Goal: Task Accomplishment & Management: Use online tool/utility

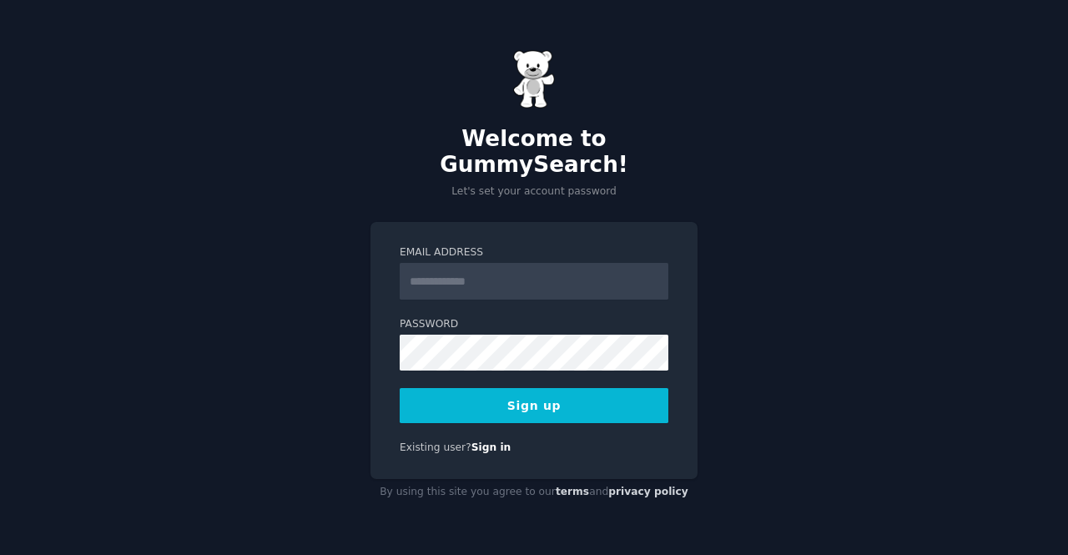
click at [467, 264] on input "Email Address" at bounding box center [534, 281] width 269 height 37
type input "**********"
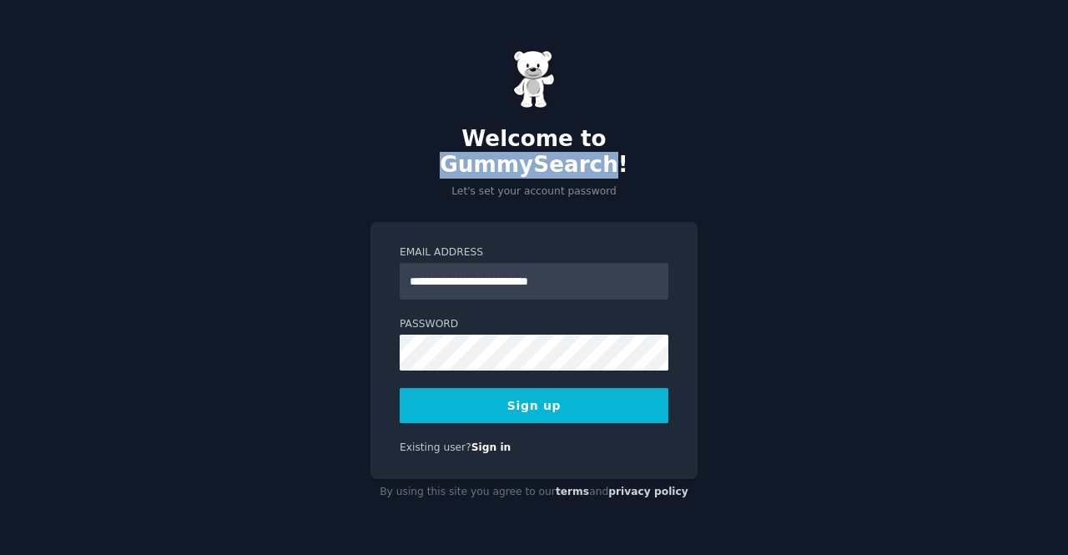
drag, startPoint x: 521, startPoint y: 153, endPoint x: 671, endPoint y: 158, distance: 150.3
click at [671, 158] on h2 "Welcome to GummySearch!" at bounding box center [533, 152] width 327 height 53
click at [592, 263] on input "**********" at bounding box center [534, 281] width 269 height 37
drag, startPoint x: 592, startPoint y: 257, endPoint x: 405, endPoint y: 251, distance: 187.8
click at [405, 263] on input "**********" at bounding box center [534, 281] width 269 height 37
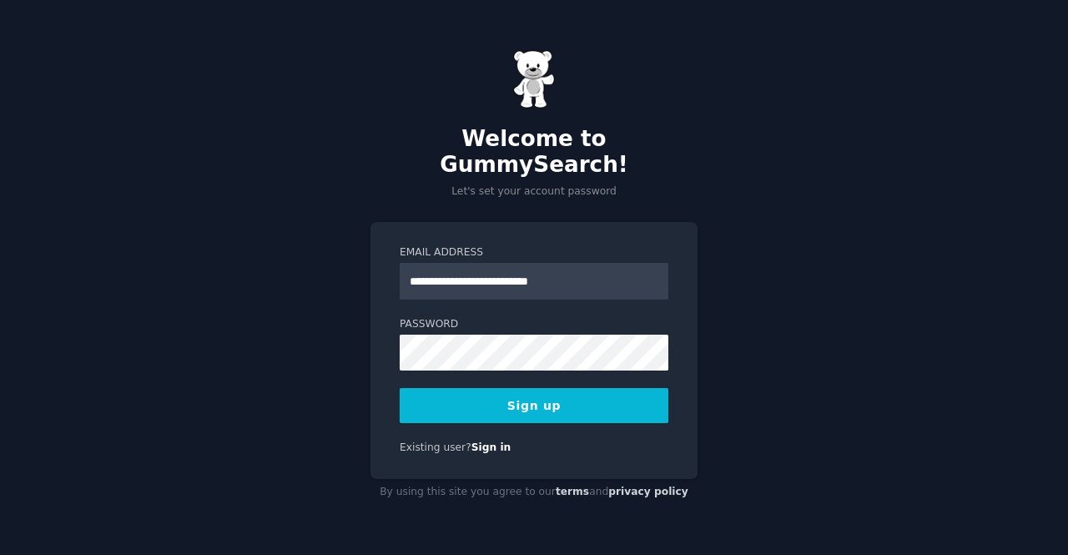
click at [427, 320] on div "Password" at bounding box center [534, 343] width 269 height 53
click at [464, 388] on button "Sign up" at bounding box center [534, 405] width 269 height 35
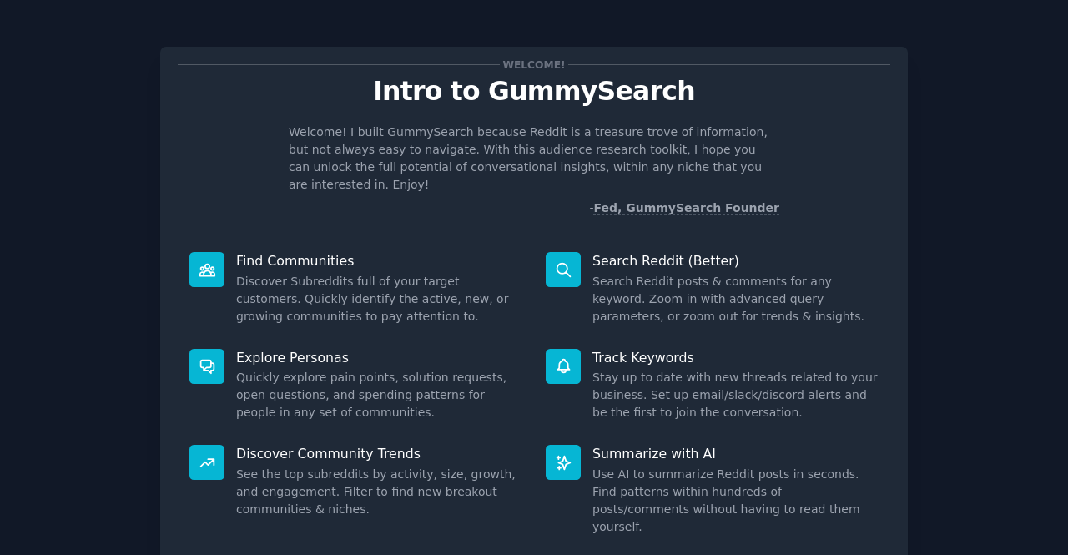
scroll to position [97, 0]
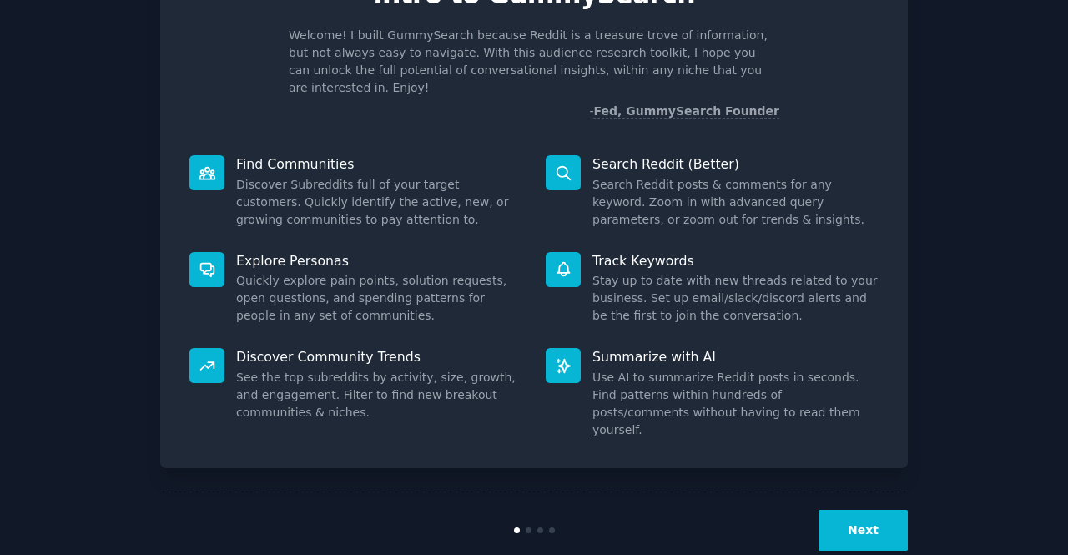
click at [837, 510] on button "Next" at bounding box center [862, 530] width 89 height 41
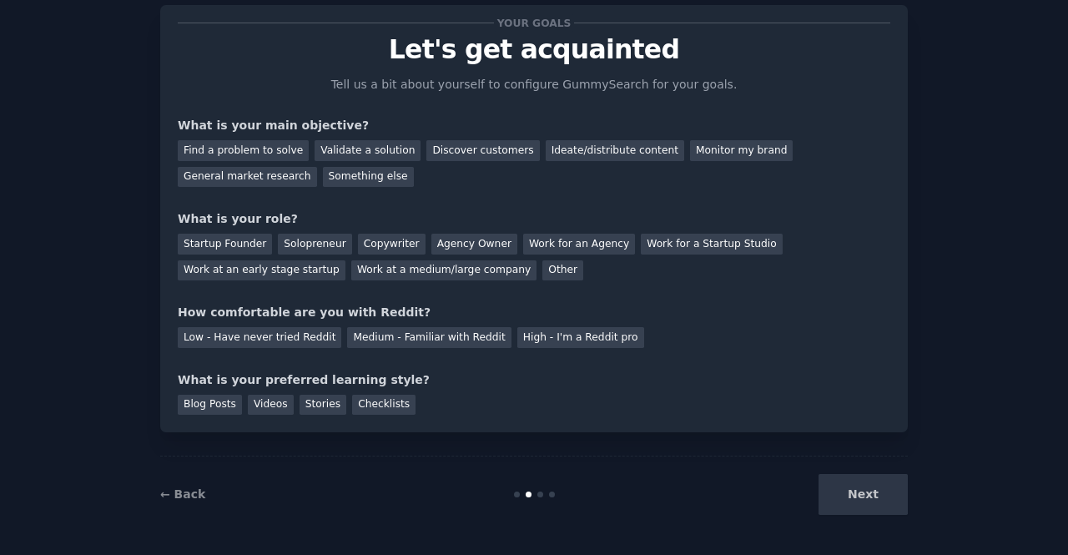
click at [840, 485] on div "Next" at bounding box center [782, 494] width 249 height 41
click at [567, 146] on div "Ideate/distribute content" at bounding box center [615, 150] width 138 height 21
click at [222, 237] on div "Startup Founder" at bounding box center [225, 244] width 94 height 21
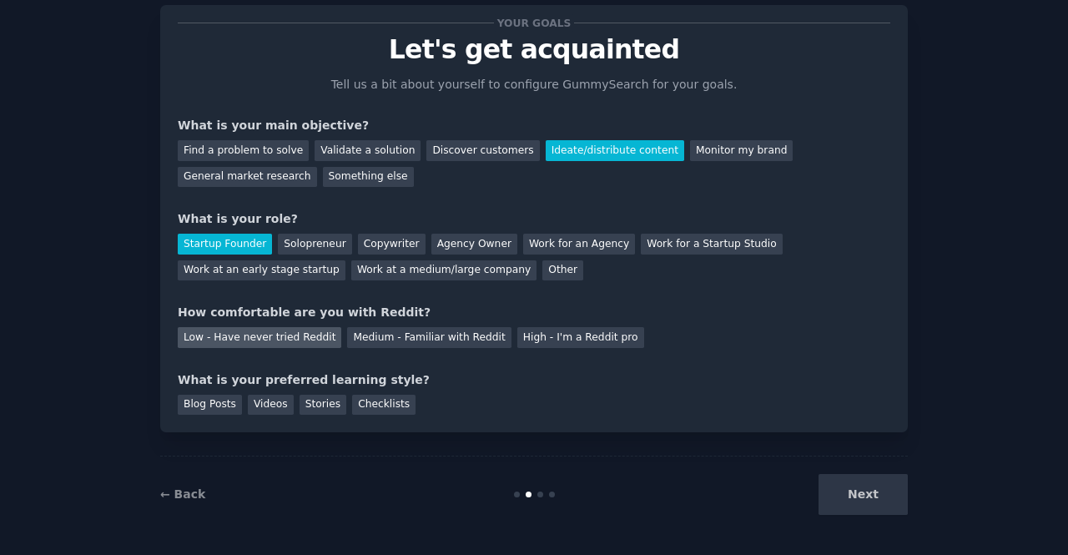
click at [293, 333] on div "Low - Have never tried Reddit" at bounding box center [260, 337] width 164 height 21
click at [226, 398] on div "Blog Posts" at bounding box center [210, 405] width 64 height 21
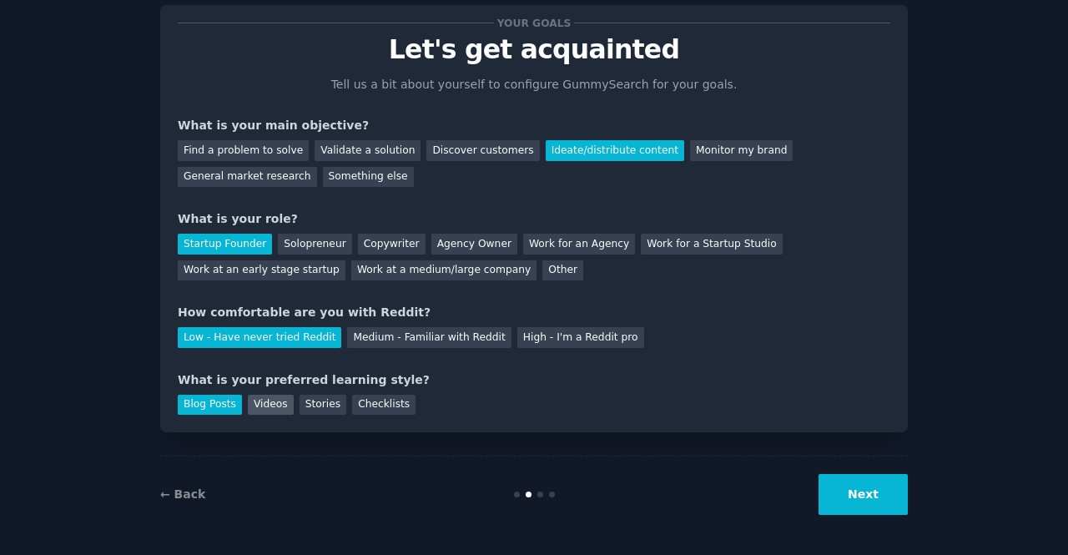
click at [260, 400] on div "Videos" at bounding box center [271, 405] width 46 height 21
click at [863, 481] on button "Next" at bounding box center [862, 494] width 89 height 41
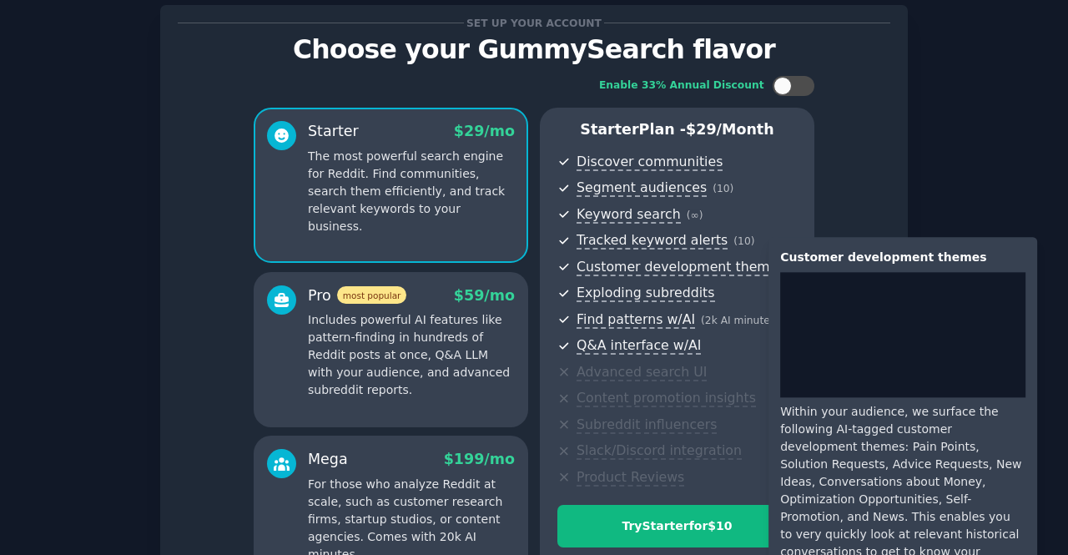
scroll to position [235, 0]
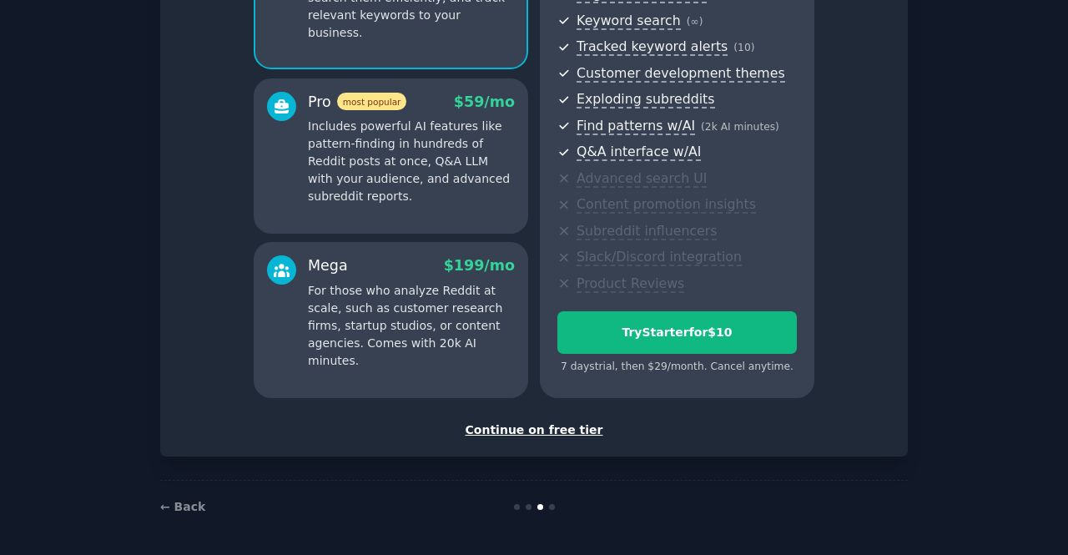
click at [542, 430] on div "Continue on free tier" at bounding box center [534, 430] width 712 height 18
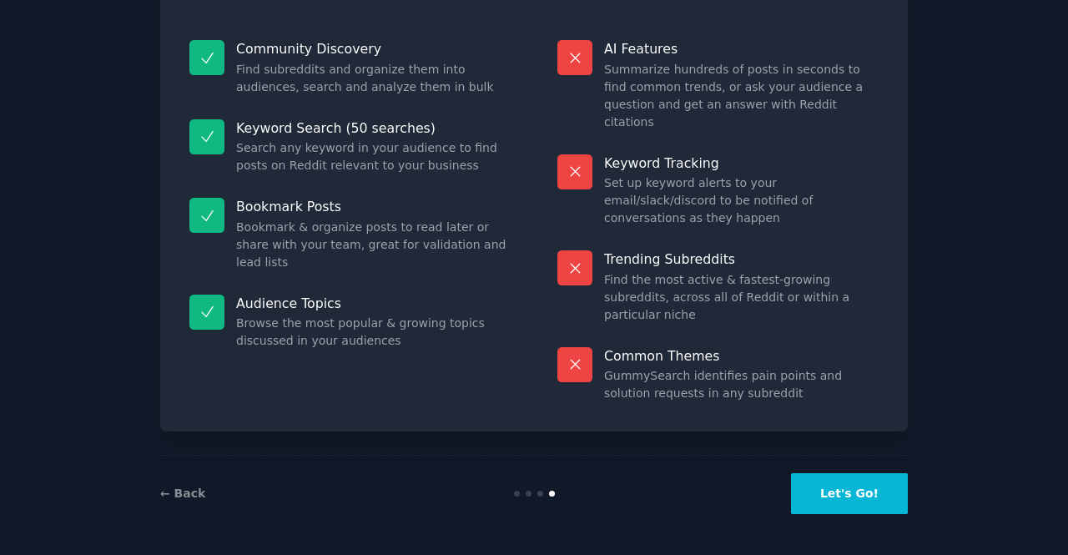
scroll to position [94, 0]
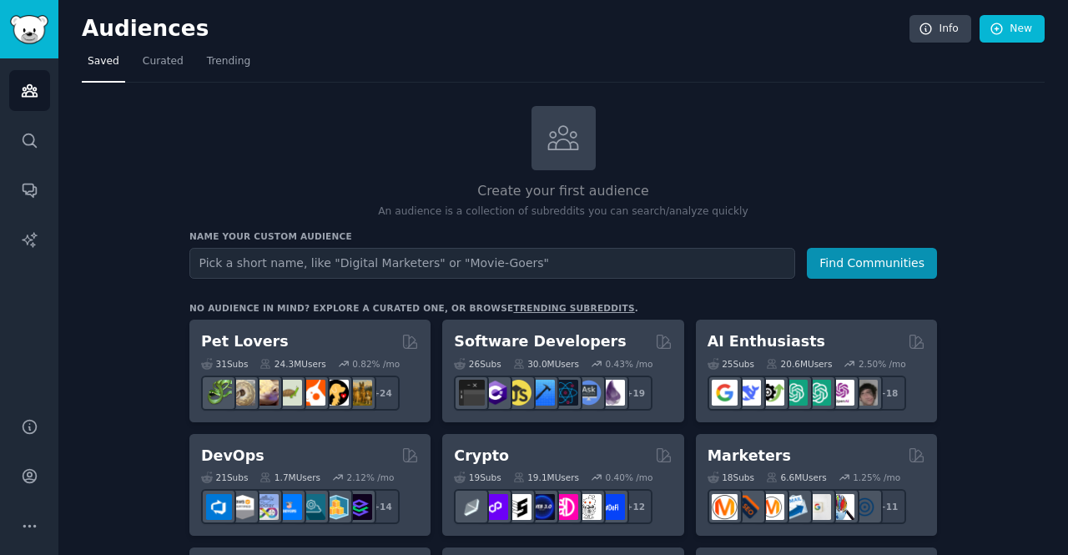
click at [404, 261] on input "text" at bounding box center [492, 263] width 606 height 31
type input "c"
click at [902, 266] on button "Find Communities" at bounding box center [872, 263] width 130 height 31
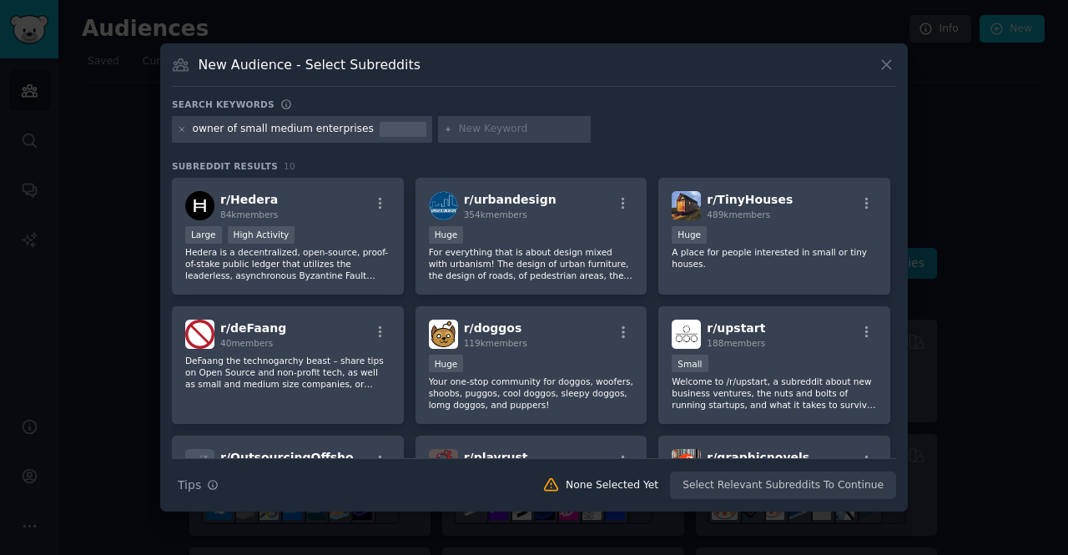
click at [331, 136] on div "owner of small medium enterprises" at bounding box center [283, 129] width 181 height 15
click at [331, 127] on div "owner of small medium enterprises" at bounding box center [283, 129] width 181 height 15
click at [184, 128] on icon at bounding box center [182, 129] width 9 height 9
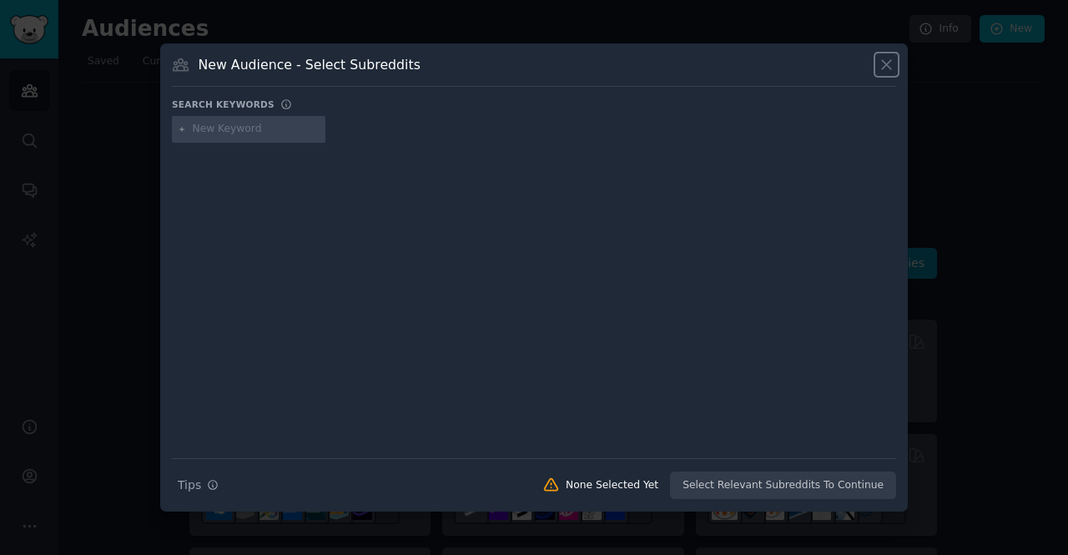
click at [883, 64] on icon at bounding box center [887, 65] width 18 height 18
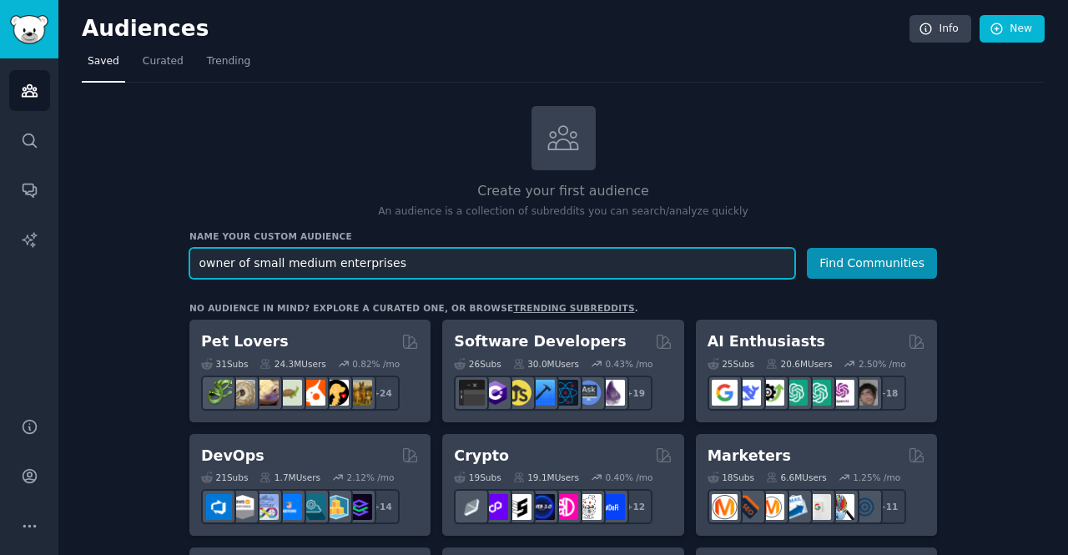
drag, startPoint x: 539, startPoint y: 266, endPoint x: 88, endPoint y: 258, distance: 450.6
type input "entepreneurs"
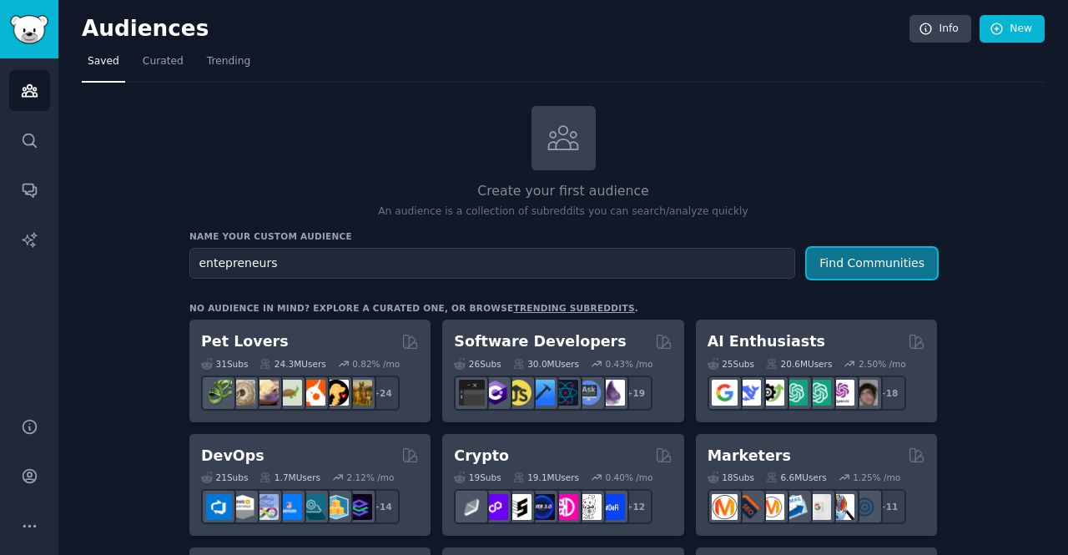
click at [901, 253] on button "Find Communities" at bounding box center [872, 263] width 130 height 31
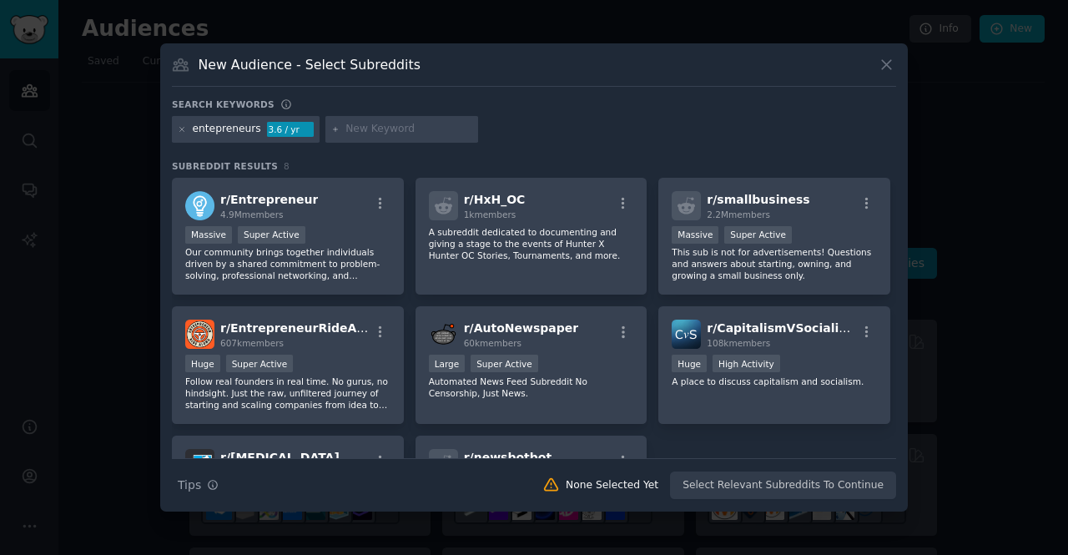
click at [364, 129] on input "text" at bounding box center [408, 129] width 127 height 15
type input "economics"
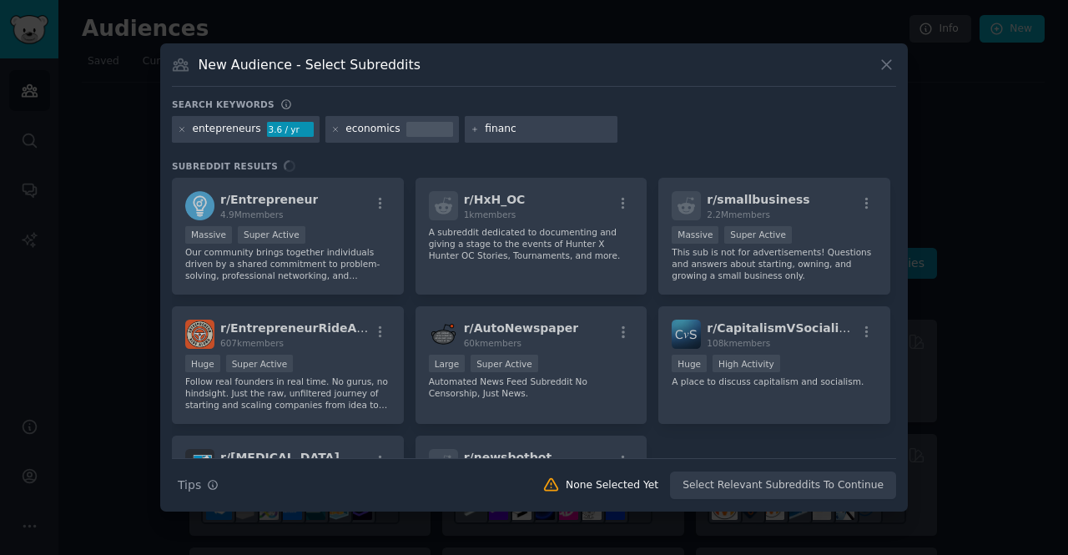
type input "finance"
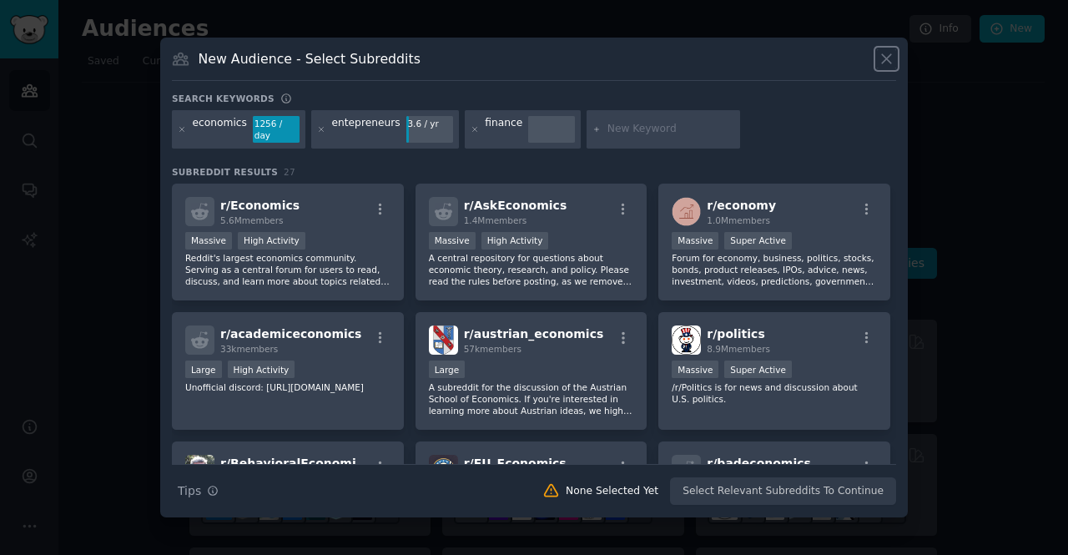
click at [887, 64] on icon at bounding box center [886, 59] width 9 height 9
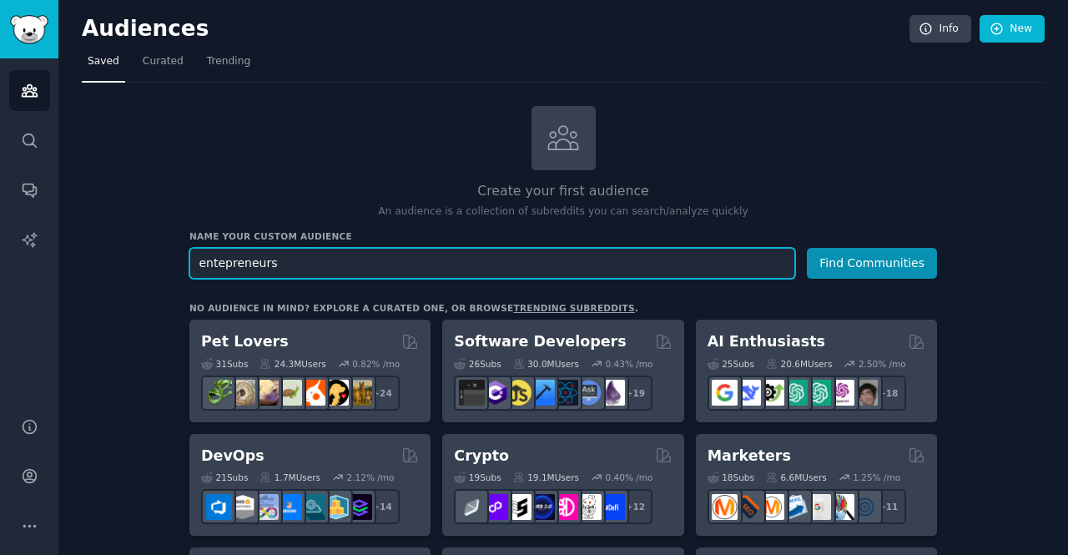
drag, startPoint x: 305, startPoint y: 270, endPoint x: 128, endPoint y: 269, distance: 176.9
type input "pmi italiane"
click at [807, 248] on button "Find Communities" at bounding box center [872, 263] width 130 height 31
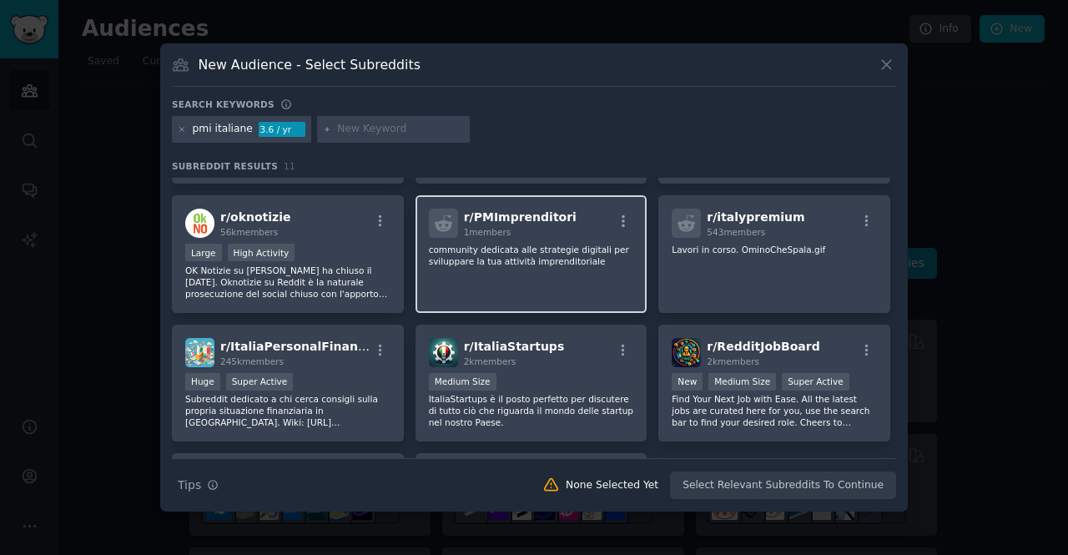
scroll to position [112, 0]
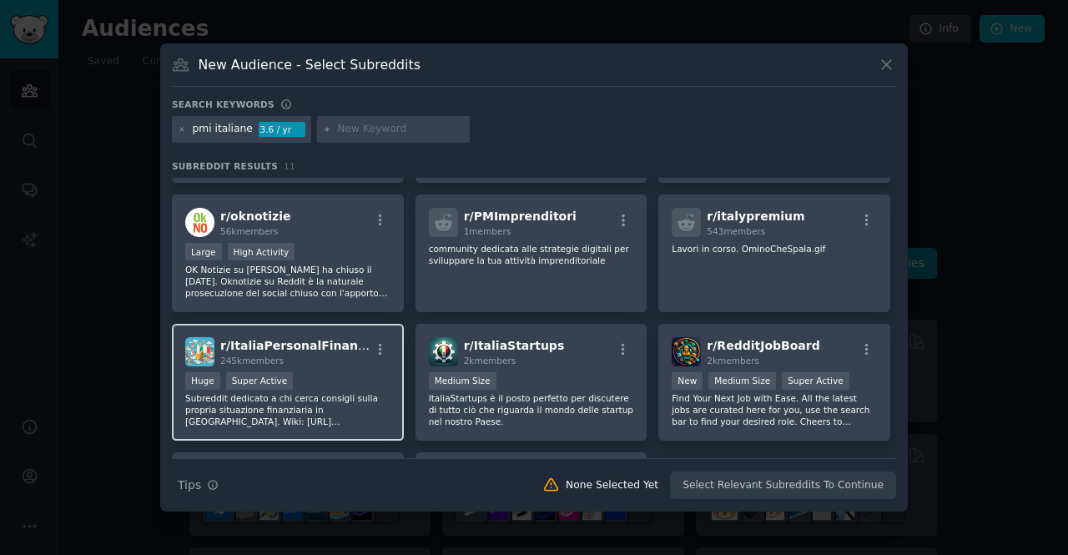
click at [354, 416] on p "Subreddit dedicato a chi cerca consigli sulla propria situazione finanziaria in…" at bounding box center [287, 409] width 205 height 35
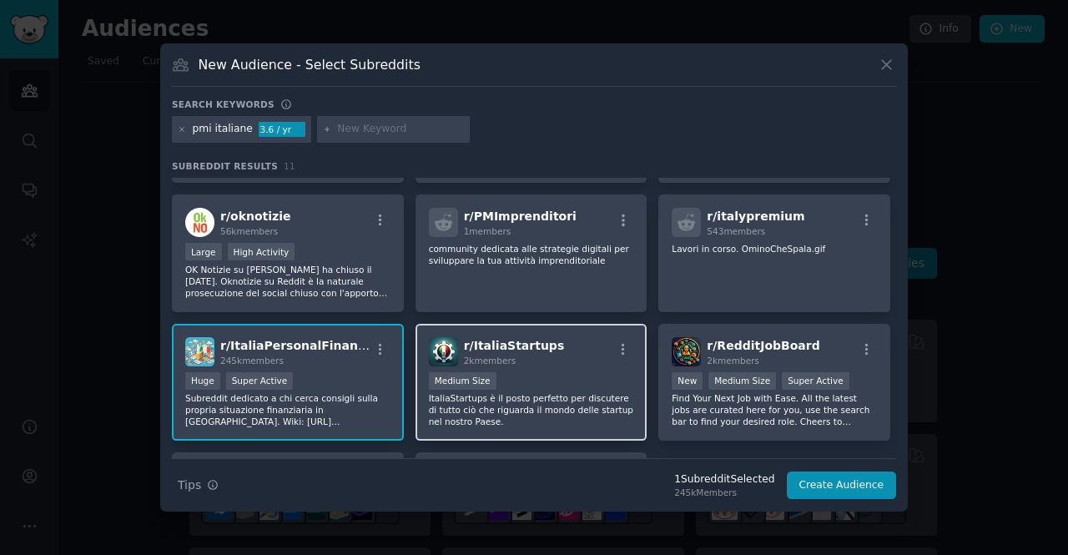
click at [516, 420] on p "ItaliaStartups è il posto perfetto per discutere di tutto ciò che riguarda il m…" at bounding box center [531, 409] width 205 height 35
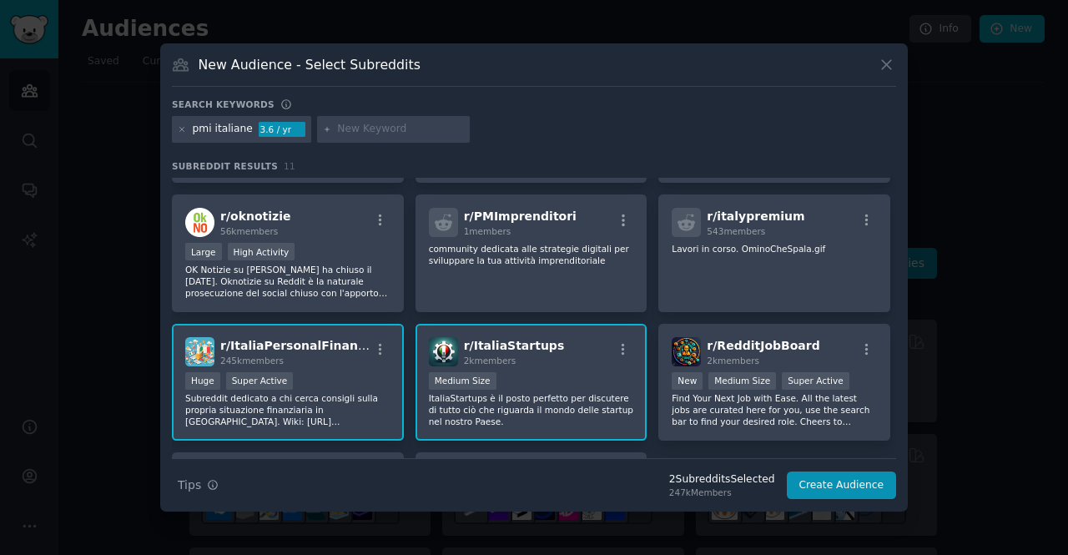
scroll to position [0, 0]
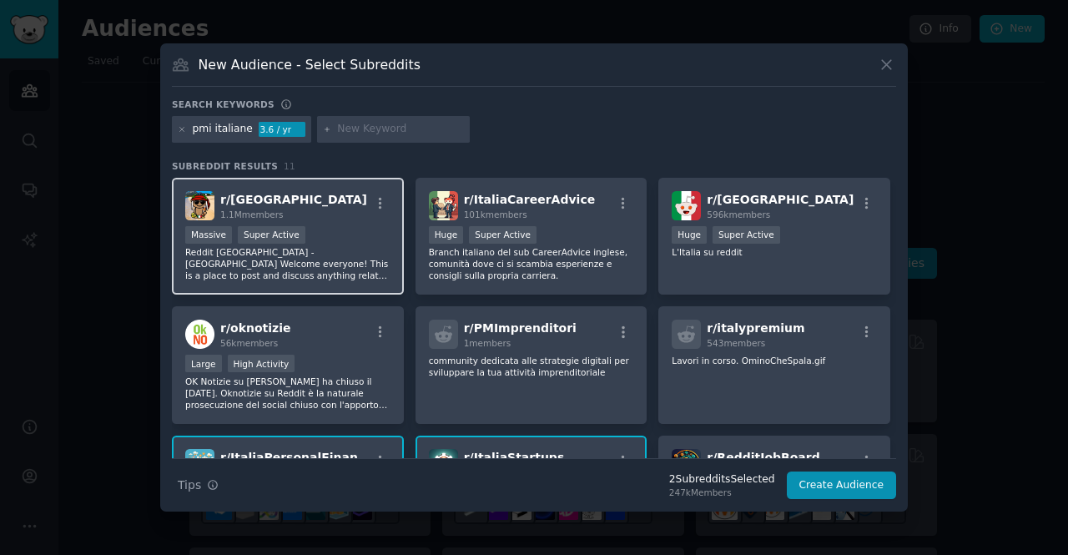
click at [337, 259] on p "Reddit Italy - Italia Welcome everyone! This is a place to post and discuss any…" at bounding box center [287, 263] width 205 height 35
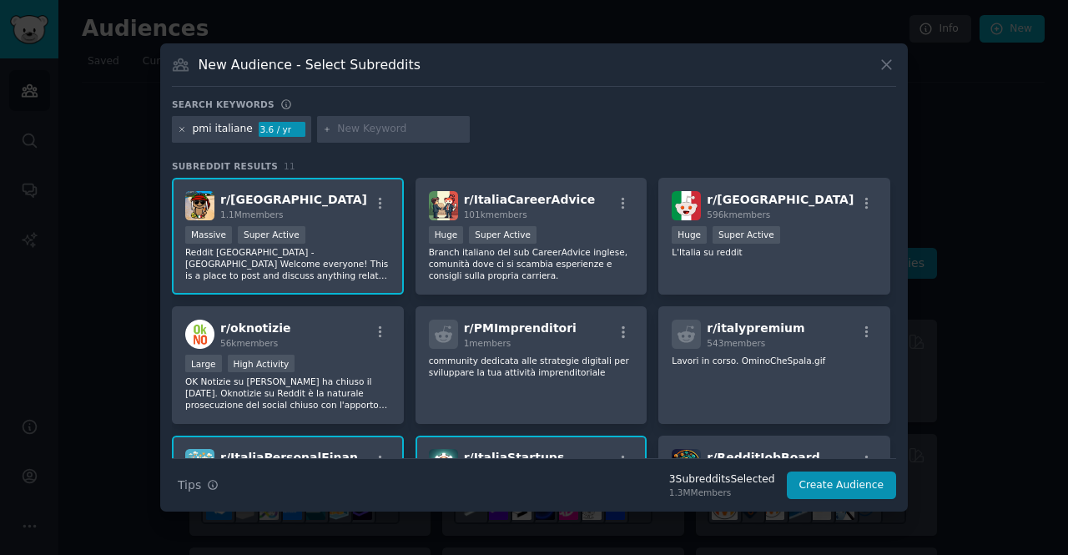
click at [183, 126] on icon at bounding box center [182, 129] width 9 height 9
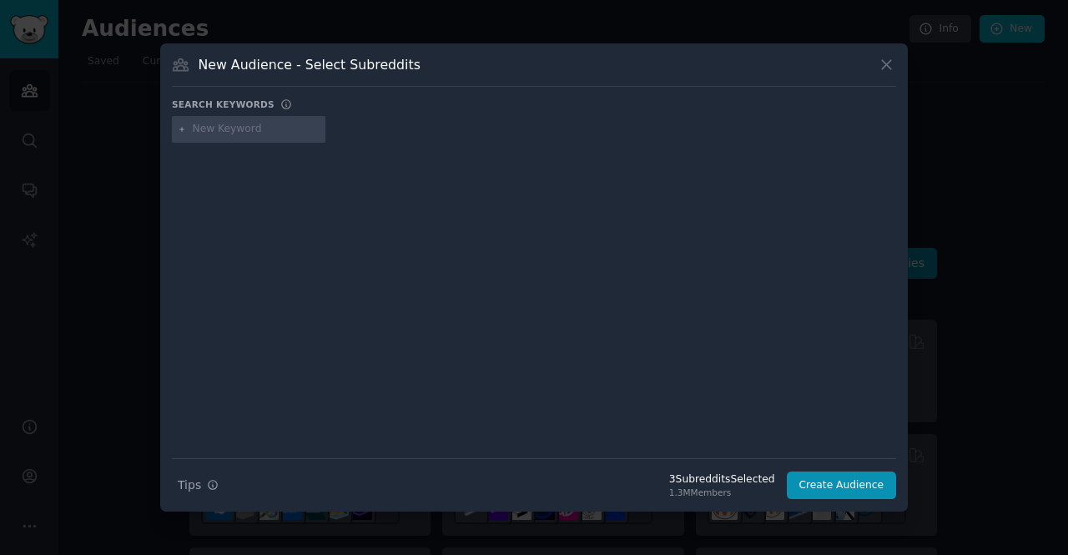
click at [244, 131] on input "text" at bounding box center [256, 129] width 127 height 15
type input "azienda"
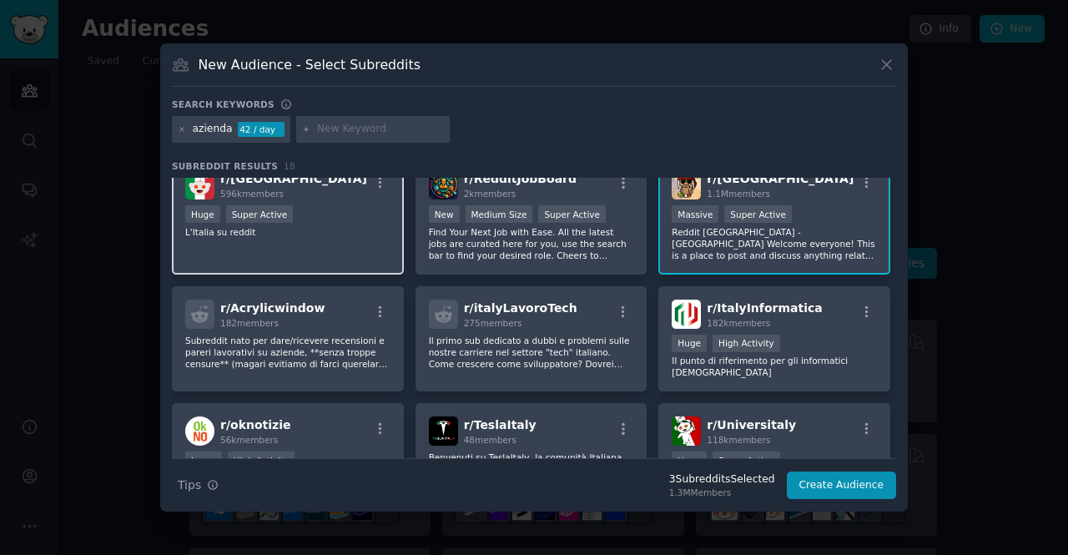
scroll to position [159, 0]
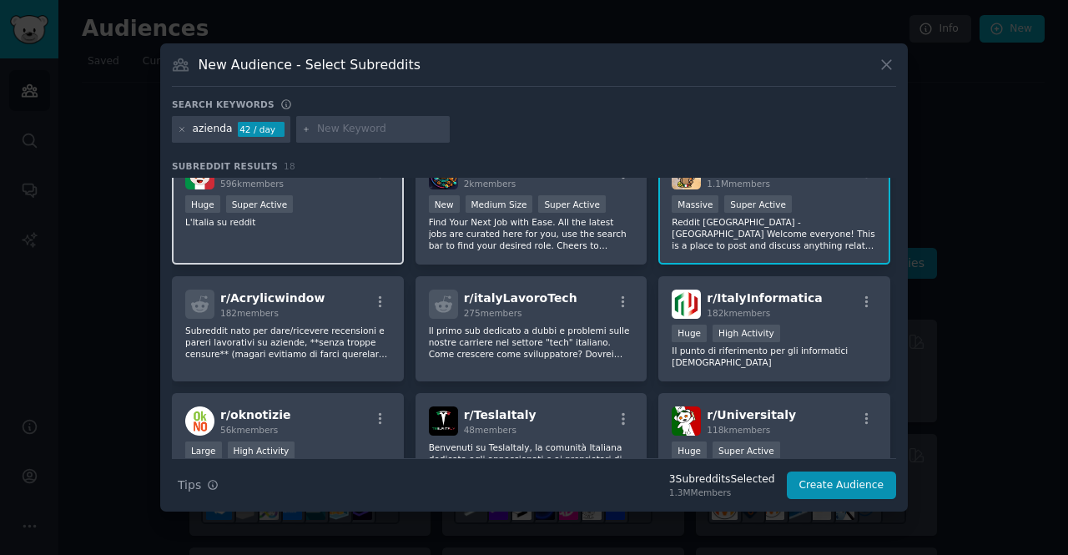
click at [322, 230] on div "r/ Italia 596k members Huge Super Active L'Italia su reddit" at bounding box center [288, 206] width 232 height 118
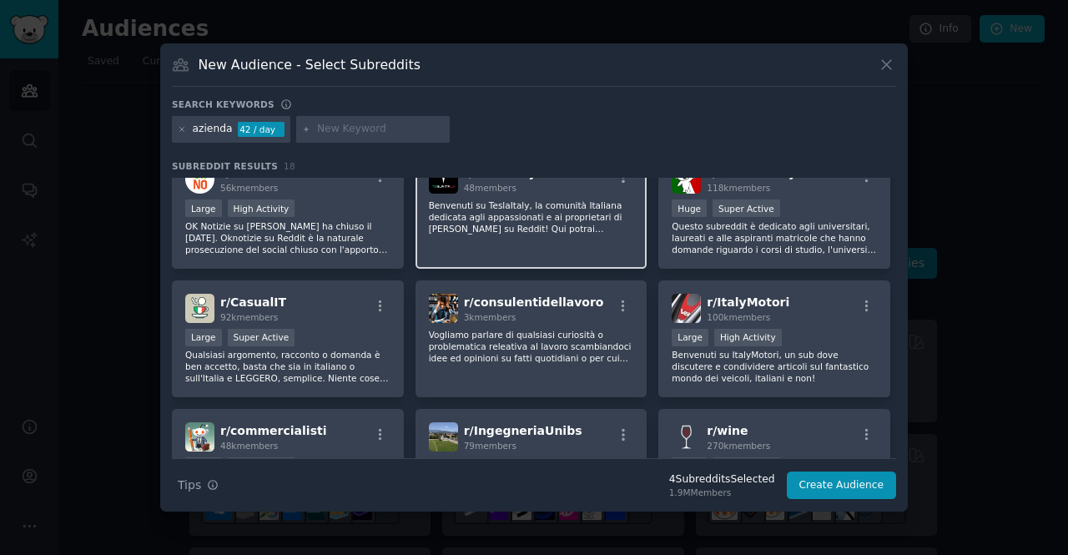
scroll to position [403, 0]
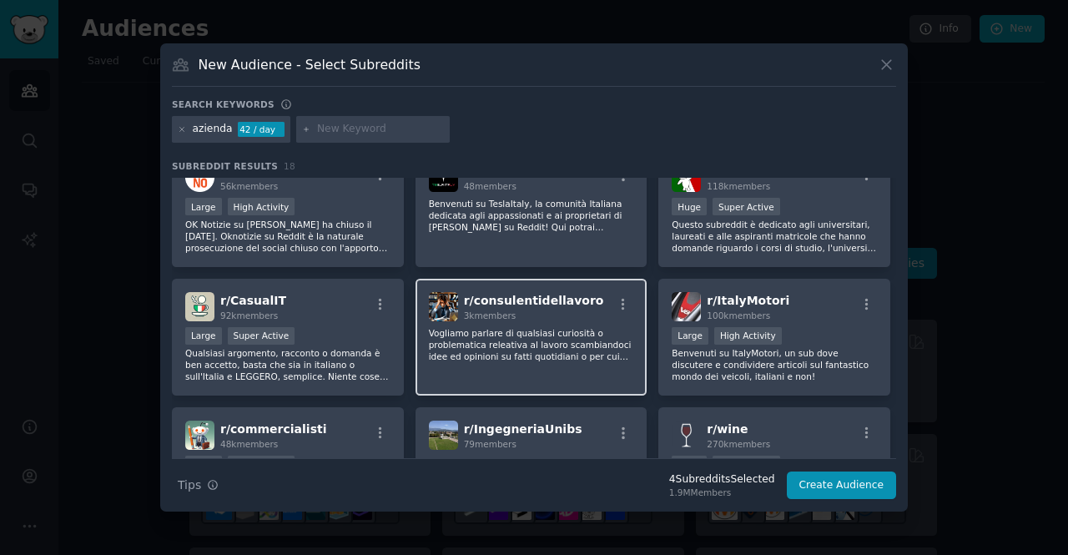
click at [541, 357] on div "r/ consulentidellavoro 3k members Vogliamo parlare di qualsiasi curiosità o pro…" at bounding box center [531, 338] width 232 height 118
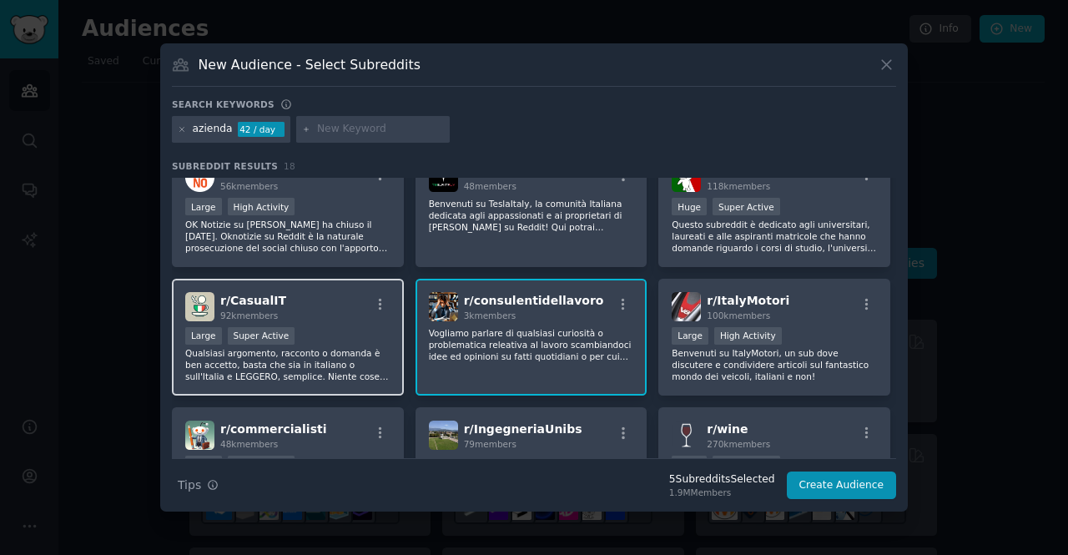
click at [287, 355] on p "Qualsiasi argomento, racconto o domanda è ben accetto, basta che sia in italian…" at bounding box center [287, 364] width 205 height 35
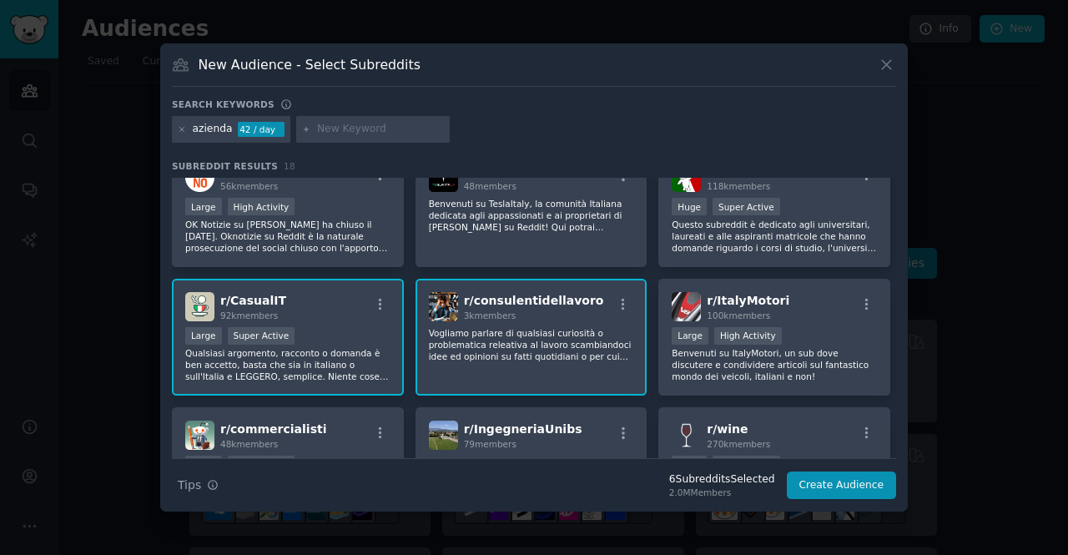
click at [350, 358] on p "Qualsiasi argomento, racconto o domanda è ben accetto, basta che sia in italian…" at bounding box center [287, 364] width 205 height 35
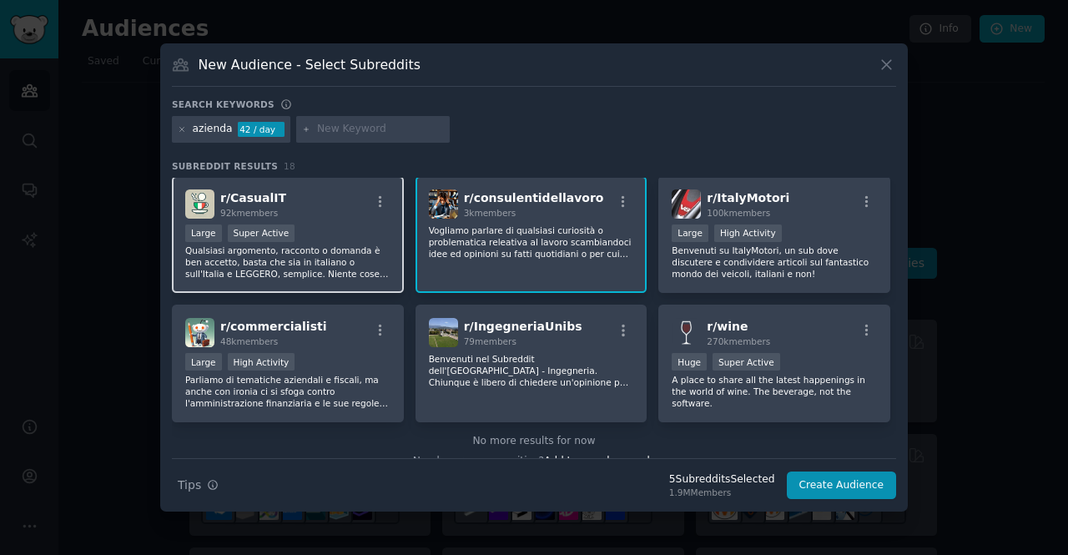
scroll to position [519, 0]
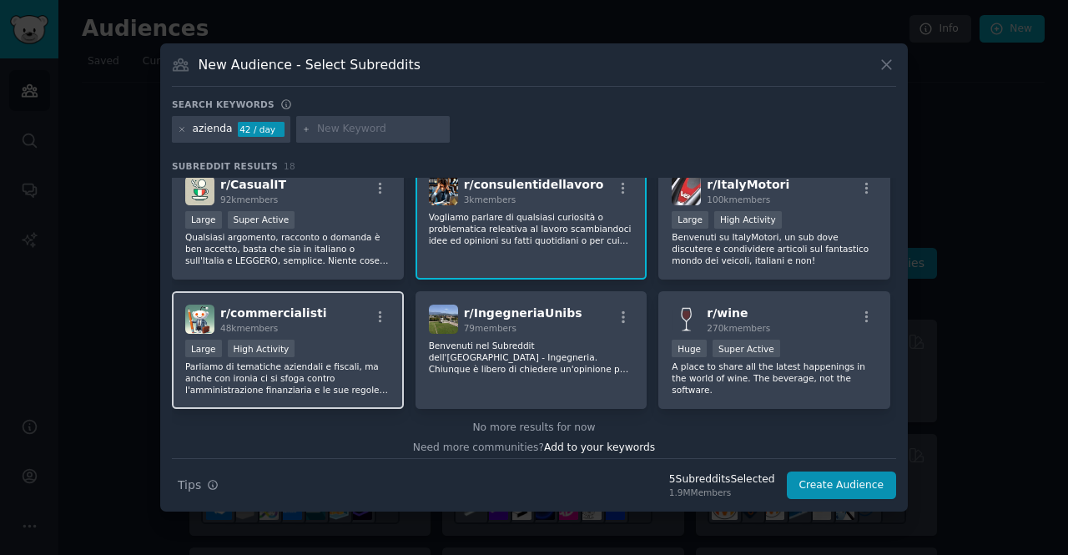
click at [329, 375] on p "Parliamo di tematiche aziendali e fiscali, ma anche con ironia ci si sfoga cont…" at bounding box center [287, 377] width 205 height 35
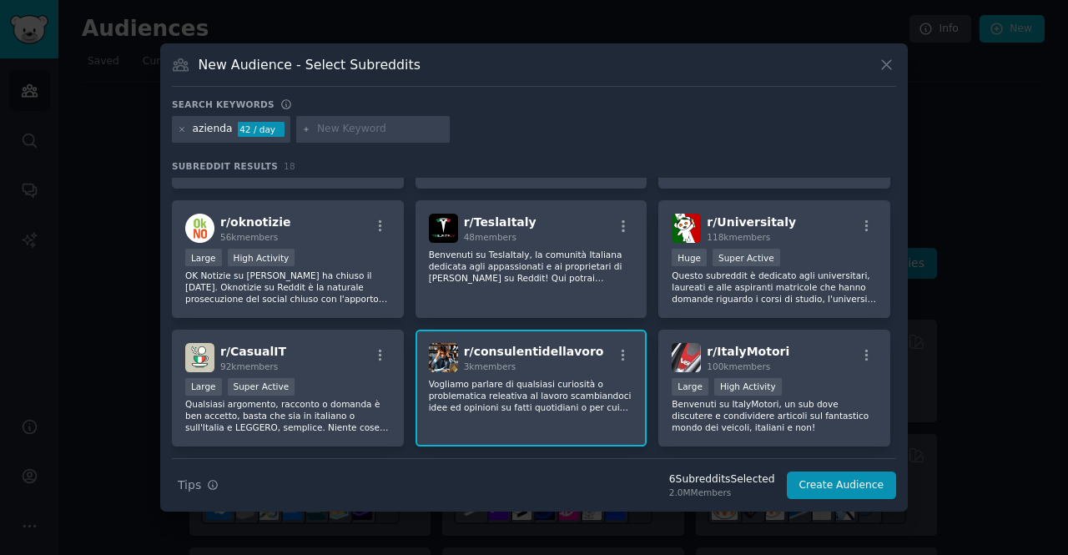
scroll to position [347, 0]
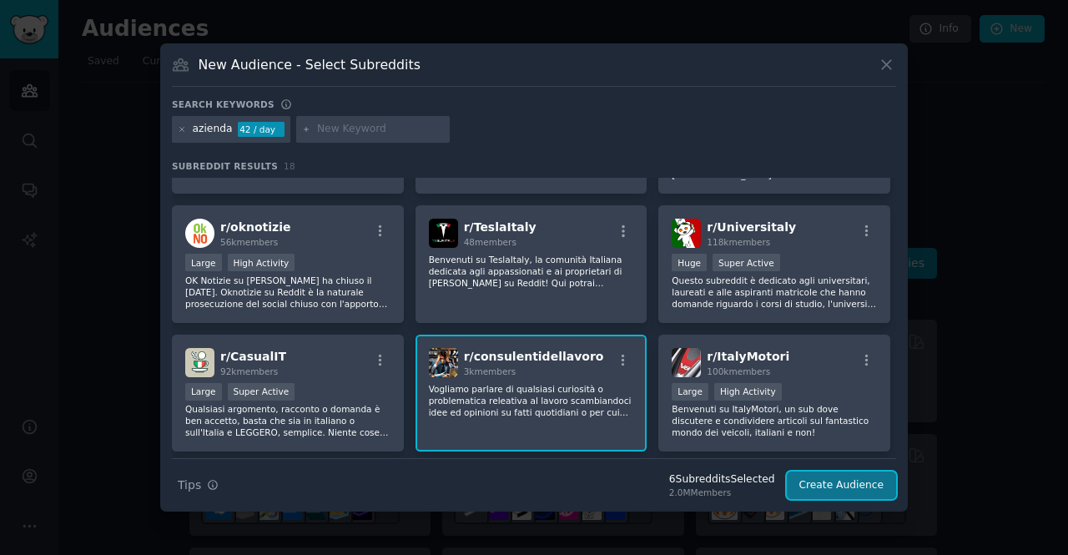
click at [826, 486] on button "Create Audience" at bounding box center [842, 485] width 110 height 28
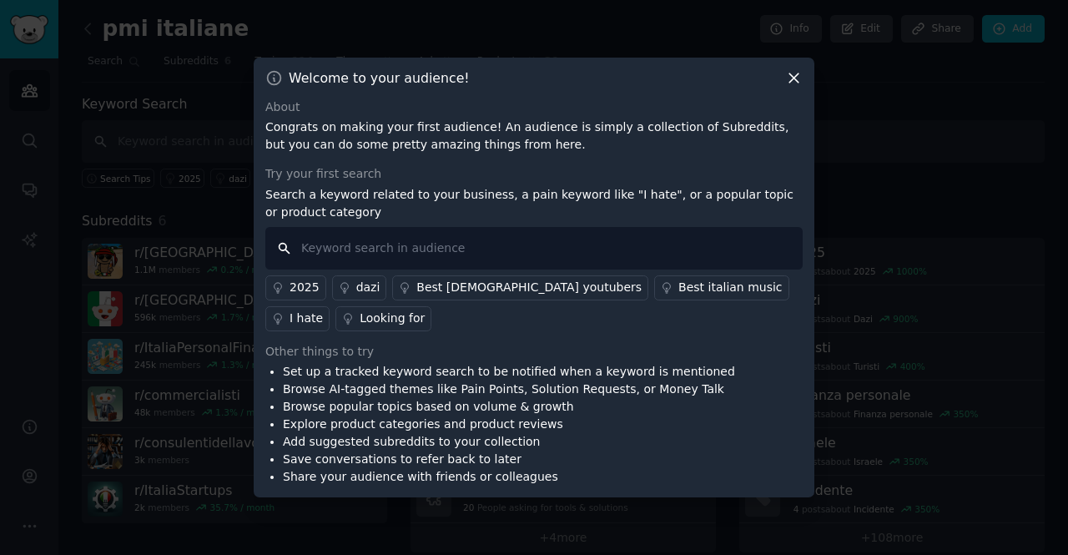
click at [420, 249] on input "text" at bounding box center [533, 248] width 537 height 43
type input "controllo di gestione"
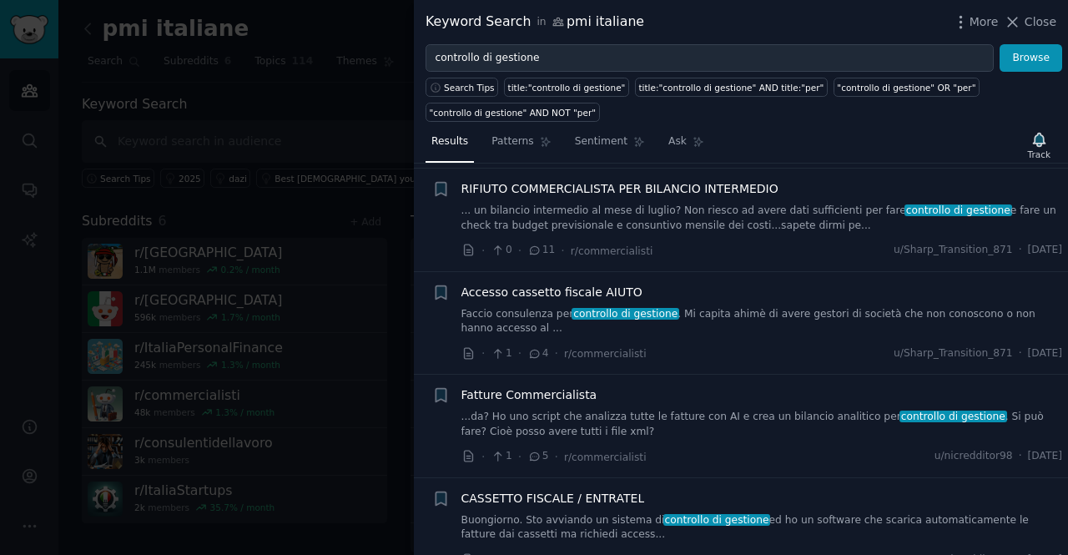
scroll to position [310, 0]
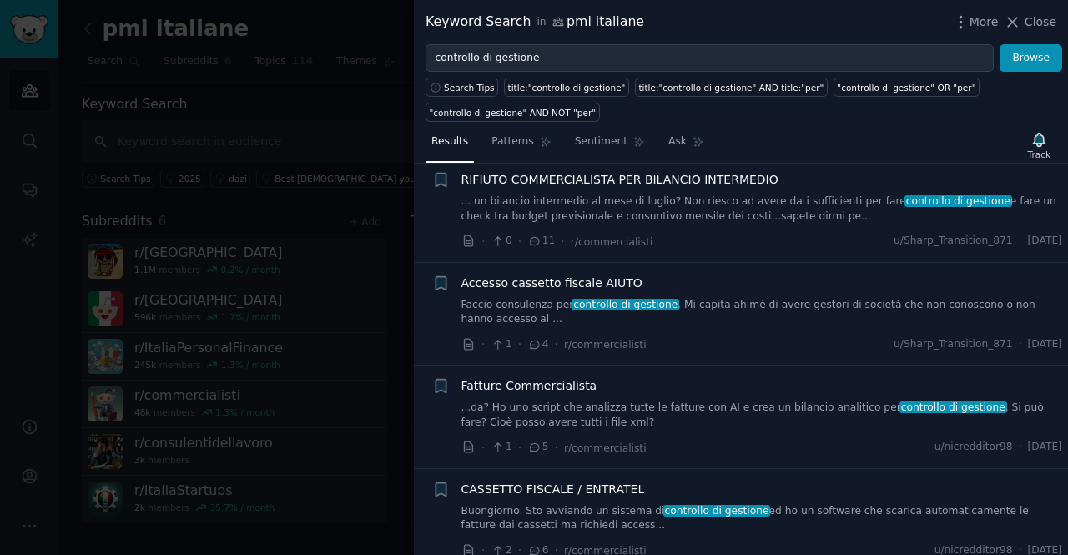
click at [551, 407] on link "...da? Ho uno script che analizza tutte le fatture con AI e crea un bilancio an…" at bounding box center [762, 414] width 602 height 29
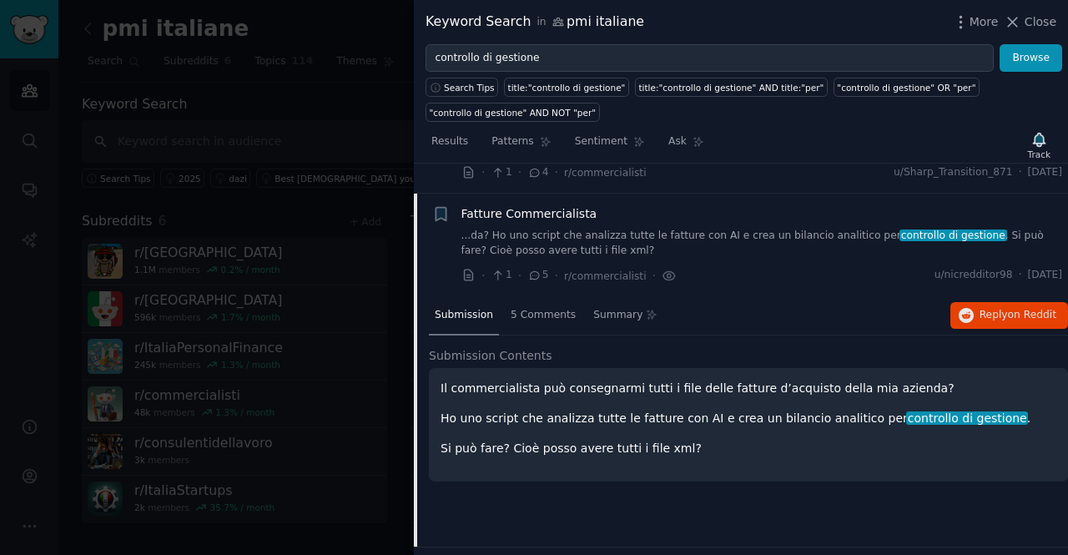
scroll to position [511, 0]
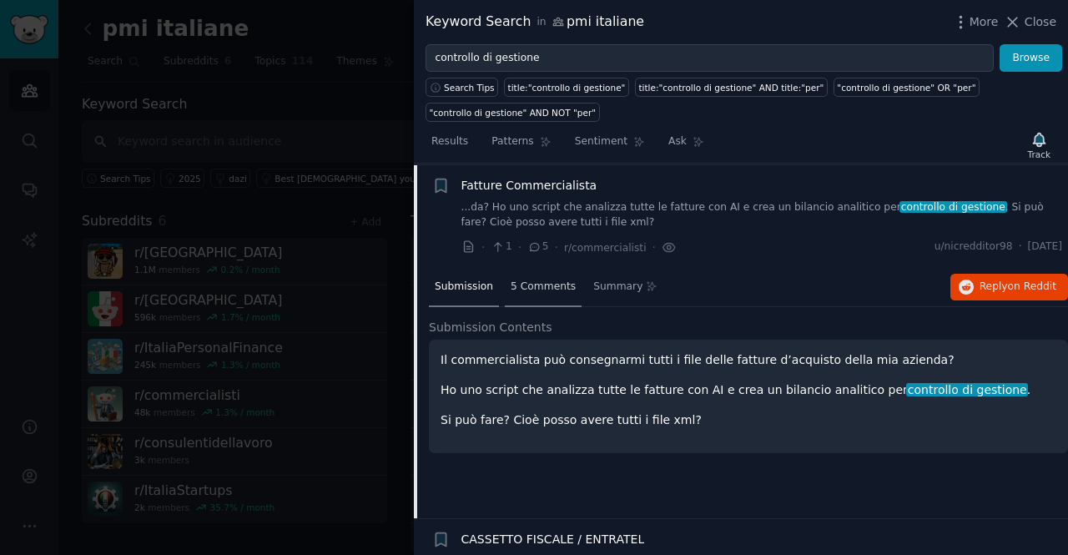
click at [536, 286] on span "5 Comments" at bounding box center [543, 286] width 65 height 15
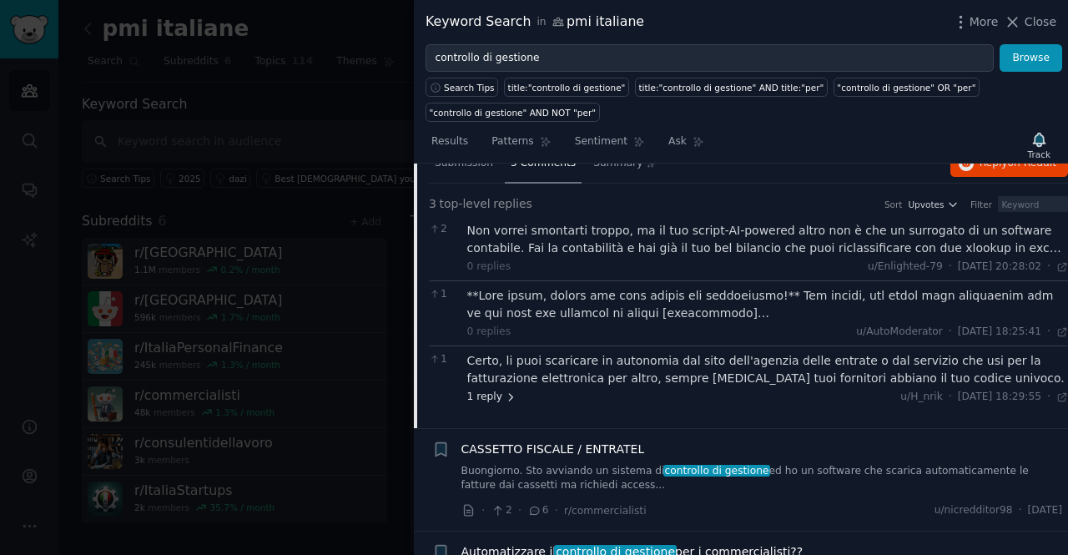
scroll to position [659, 0]
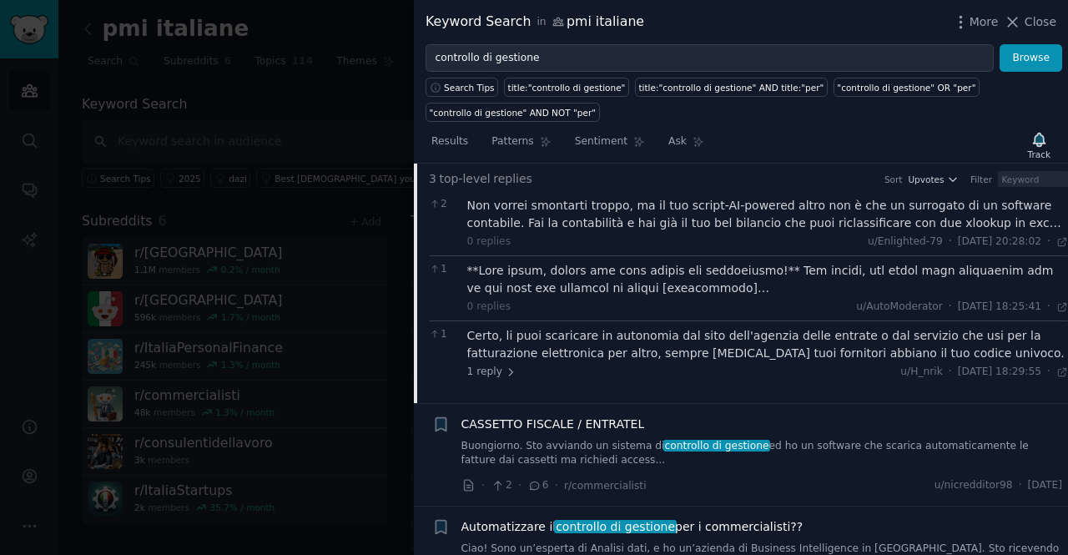
click at [629, 452] on link "Buongiorno. Sto avviando un sistema di controllo di gestione ed ho un software …" at bounding box center [762, 453] width 602 height 29
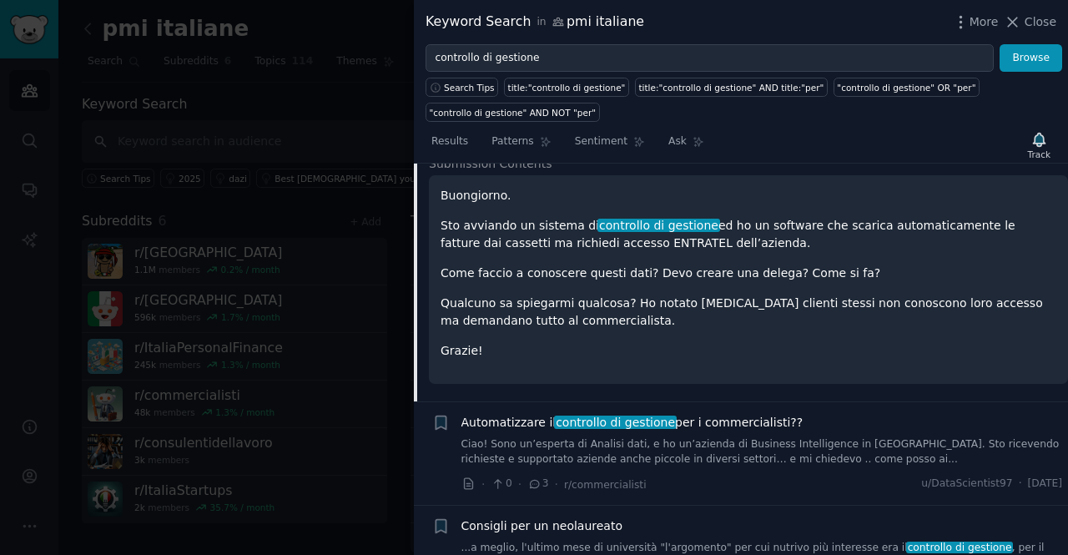
scroll to position [780, 0]
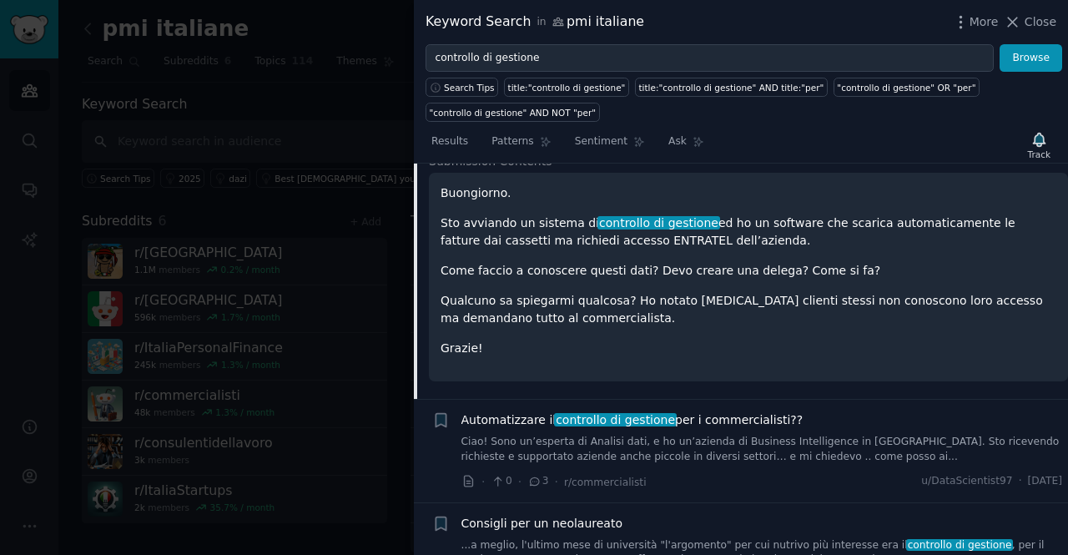
click at [751, 436] on link "Ciao! Sono un’esperta di Analisi dati, e ho un’azienda di Business Intelligence…" at bounding box center [762, 449] width 602 height 29
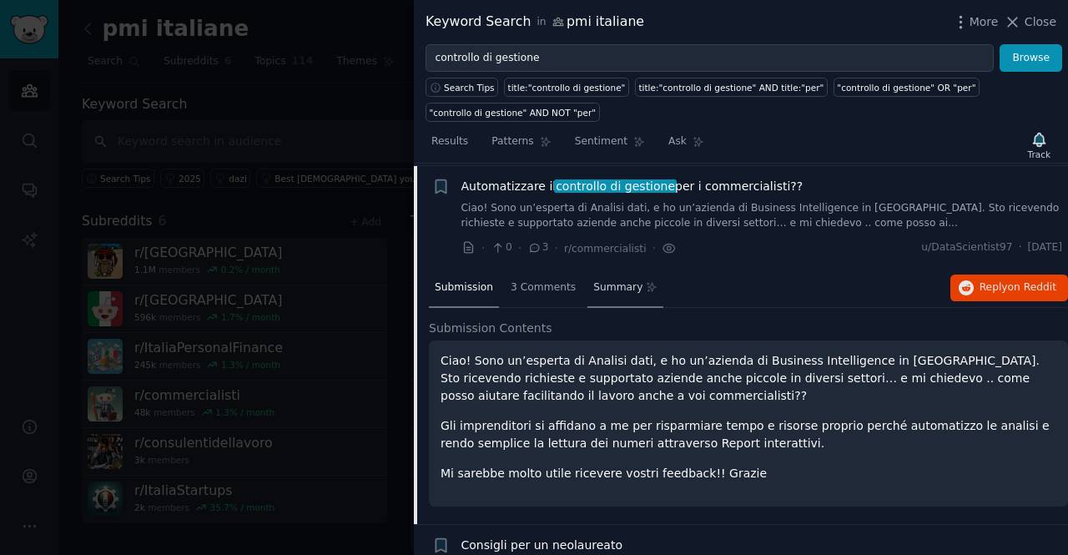
scroll to position [739, 0]
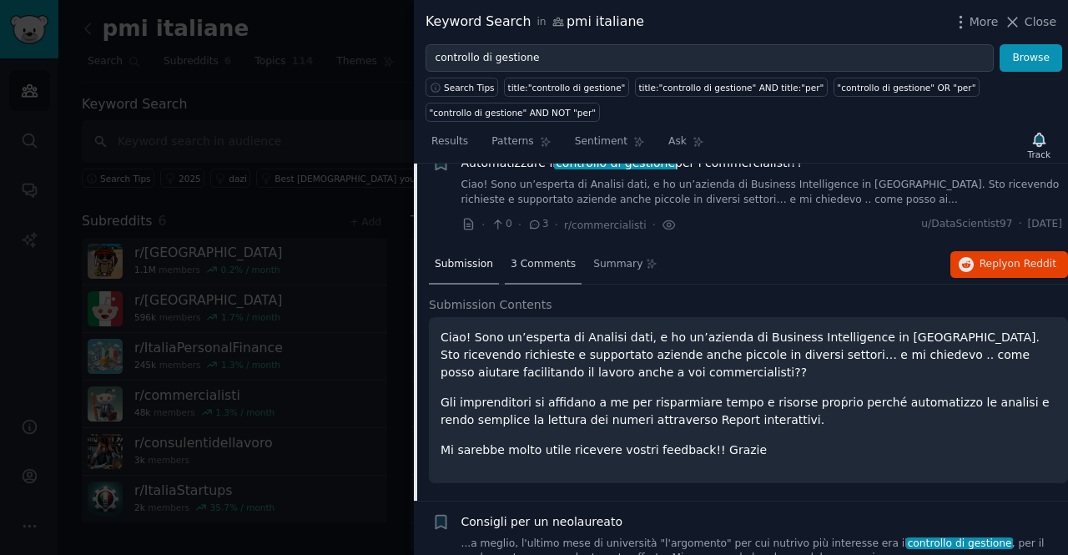
click at [541, 257] on span "3 Comments" at bounding box center [543, 264] width 65 height 15
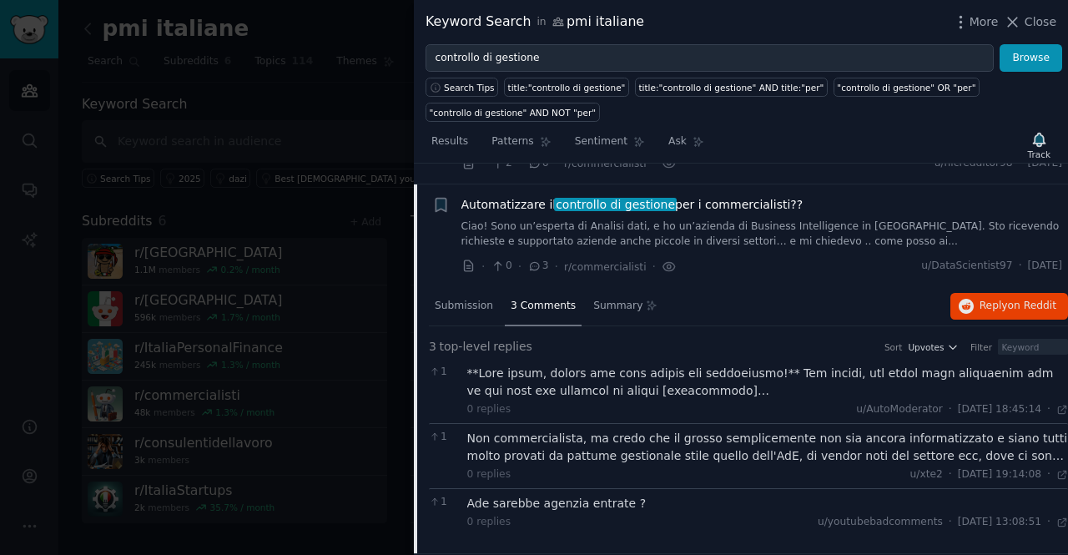
scroll to position [696, 0]
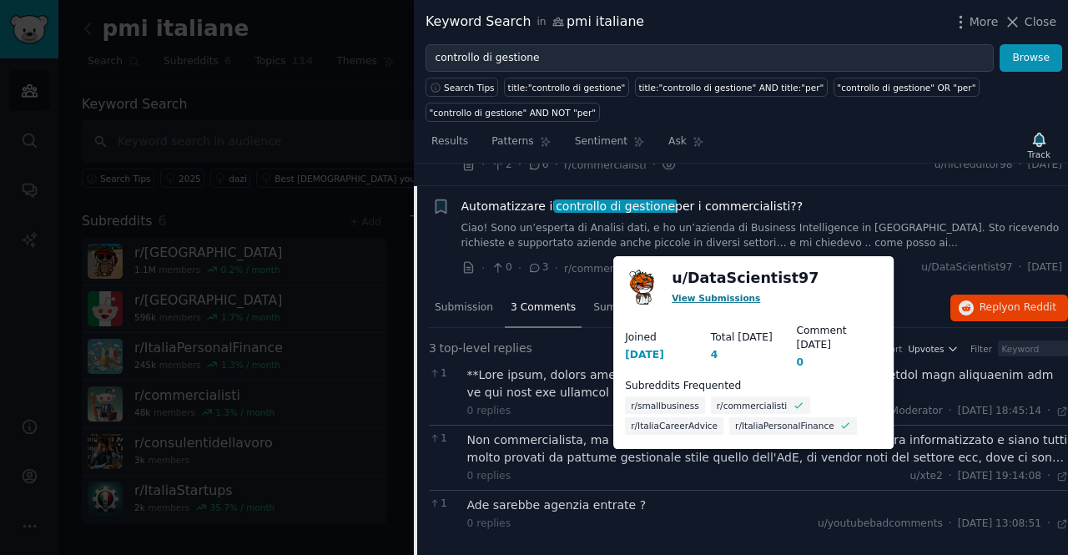
click at [679, 296] on link "View Submissions" at bounding box center [716, 297] width 88 height 10
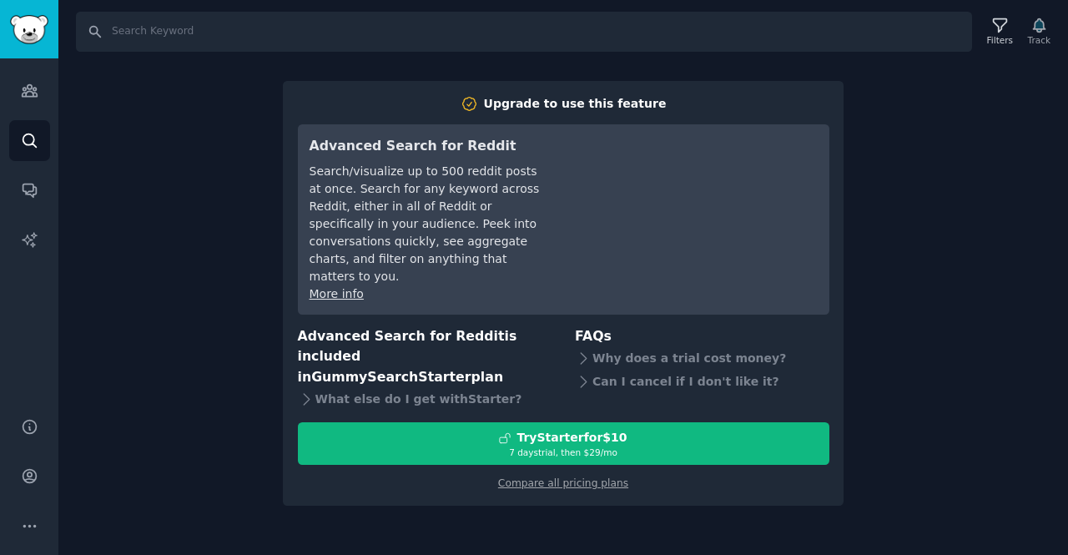
click at [894, 246] on div "Search Filters Track Upgrade to use this feature Advanced Search for Reddit Sea…" at bounding box center [562, 277] width 1009 height 555
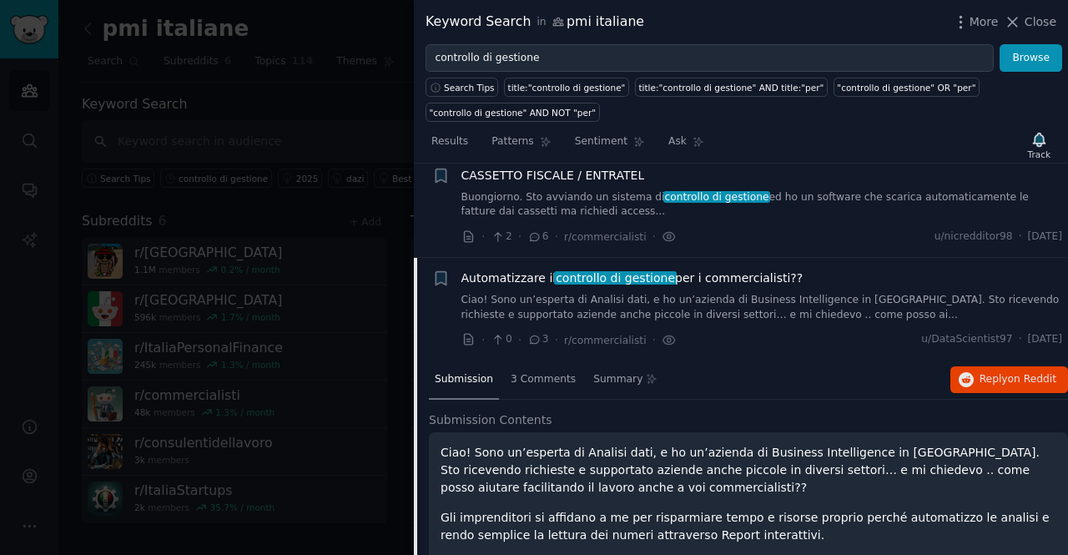
scroll to position [625, 0]
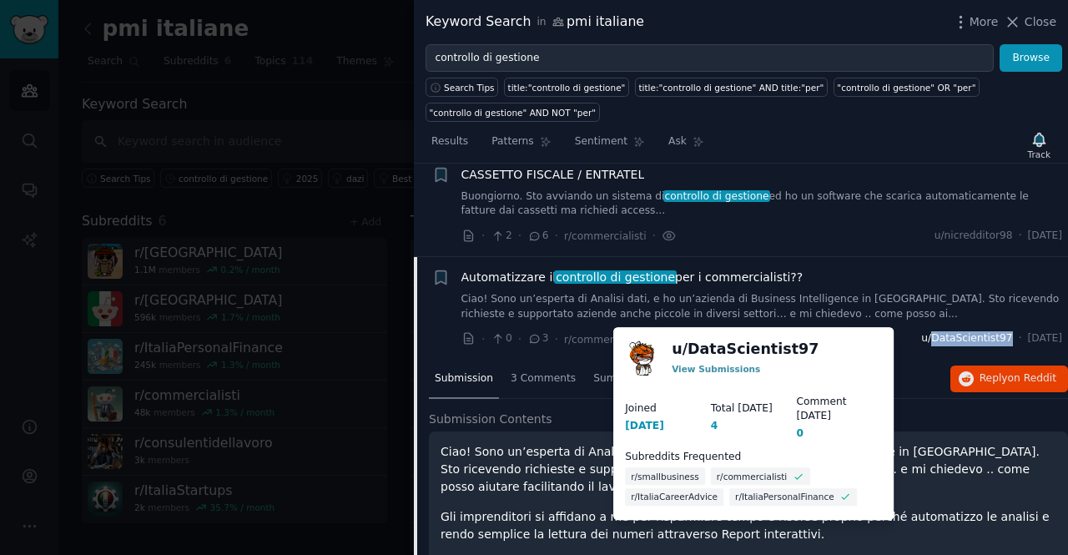
drag, startPoint x: 971, startPoint y: 334, endPoint x: 903, endPoint y: 335, distance: 68.4
click at [921, 335] on span "u/DataScientist97" at bounding box center [966, 338] width 91 height 15
copy span "DataScientist97"
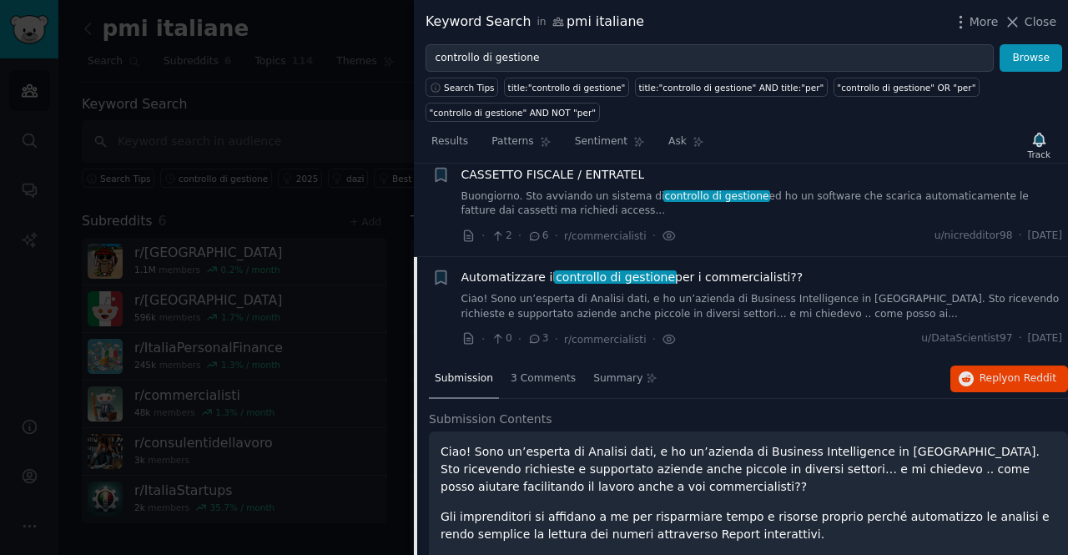
click at [255, 225] on div at bounding box center [534, 277] width 1068 height 555
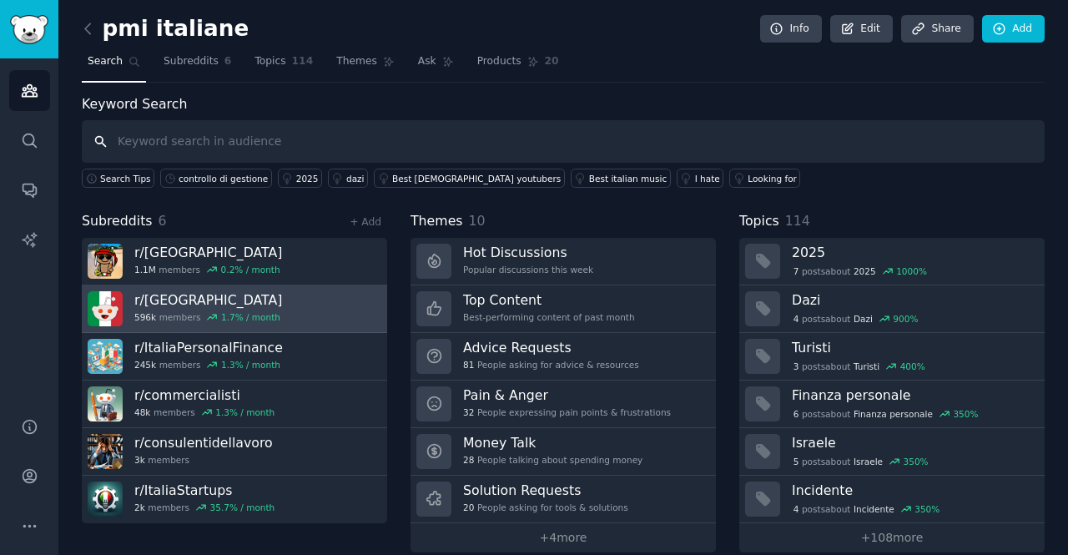
scroll to position [17, 0]
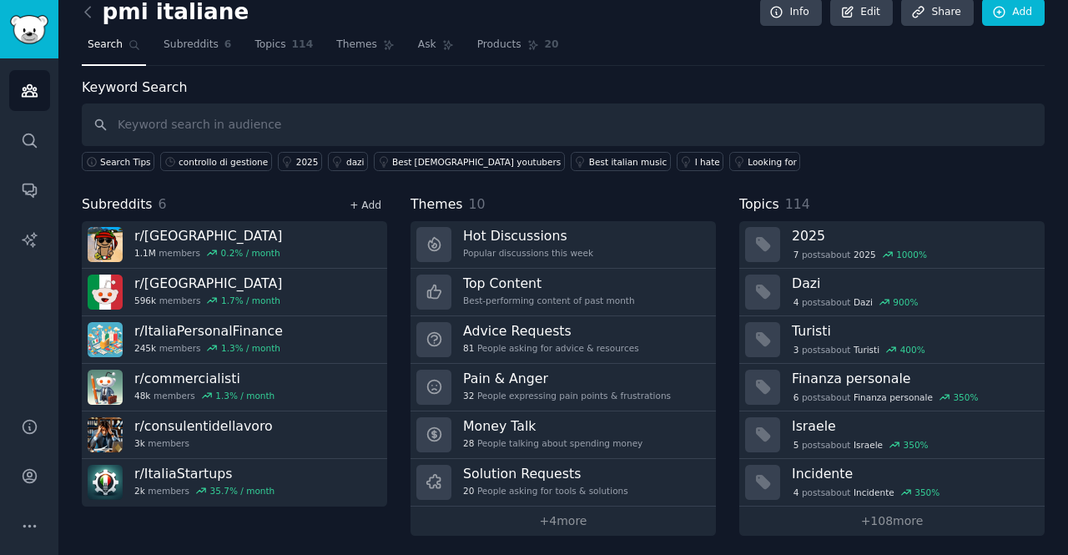
click at [364, 201] on link "+ Add" at bounding box center [366, 205] width 32 height 12
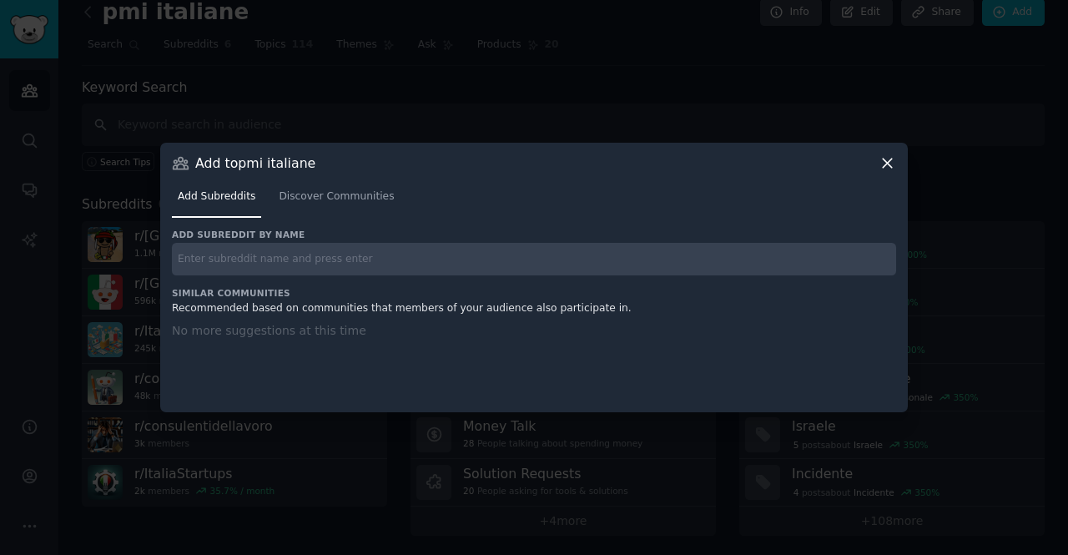
click at [417, 267] on input "text" at bounding box center [534, 259] width 724 height 33
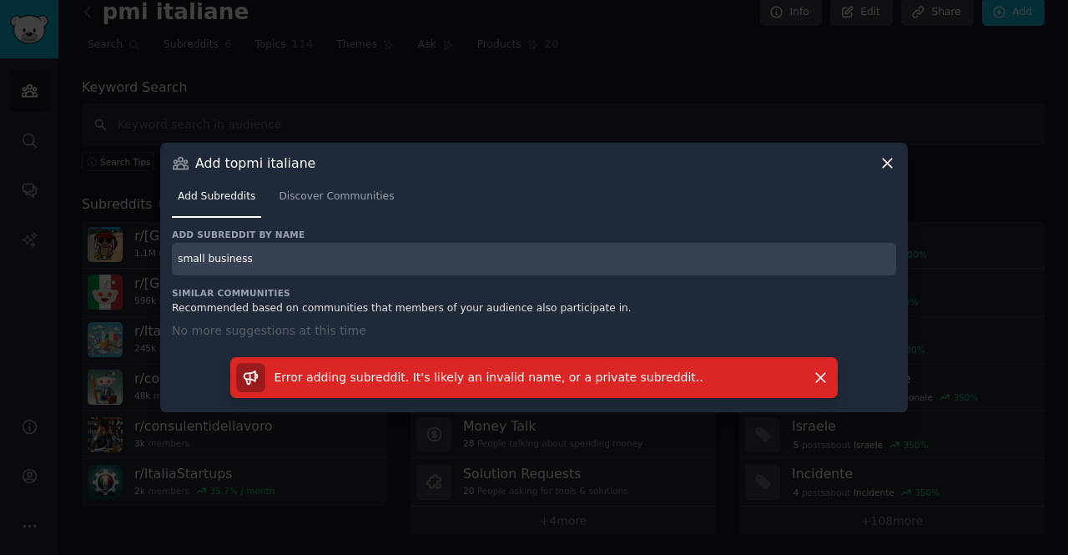
click at [250, 264] on input "small business" at bounding box center [534, 259] width 724 height 33
drag, startPoint x: 253, startPoint y: 262, endPoint x: 152, endPoint y: 268, distance: 101.1
click at [152, 268] on div "​ Add to pmi italiane Add Subreddits Discover Communities Add subreddit by name…" at bounding box center [534, 277] width 1056 height 555
paste input "DataScientist97"
drag, startPoint x: 313, startPoint y: 256, endPoint x: 161, endPoint y: 271, distance: 152.6
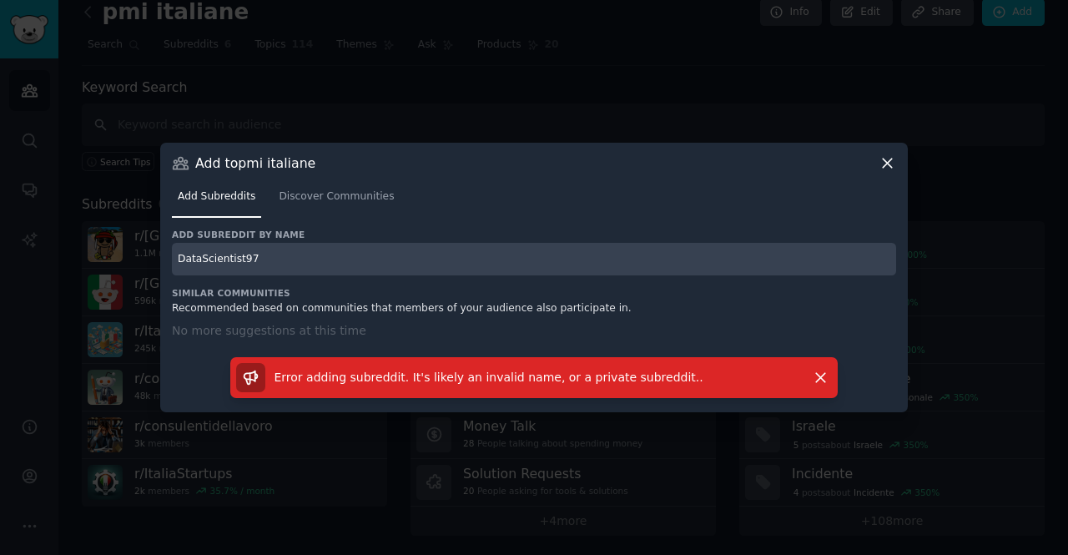
click at [161, 271] on div "Add to pmi italiane Add Subreddits Discover Communities Add subreddit by name D…" at bounding box center [534, 277] width 748 height 269
paste input "r/smallbusiness"
type input "r/smallbusiness"
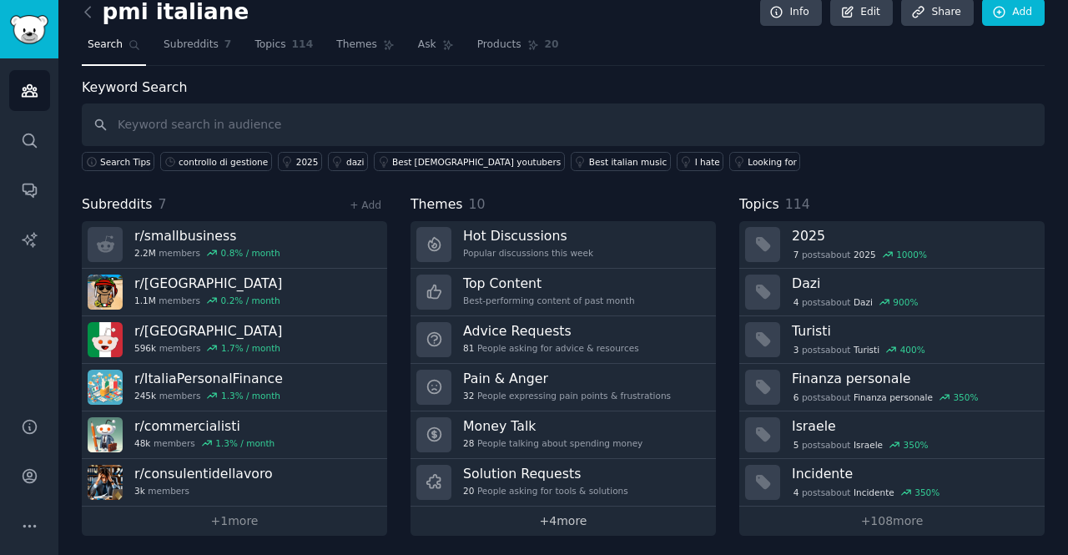
click at [574, 516] on link "+ 4 more" at bounding box center [562, 520] width 305 height 29
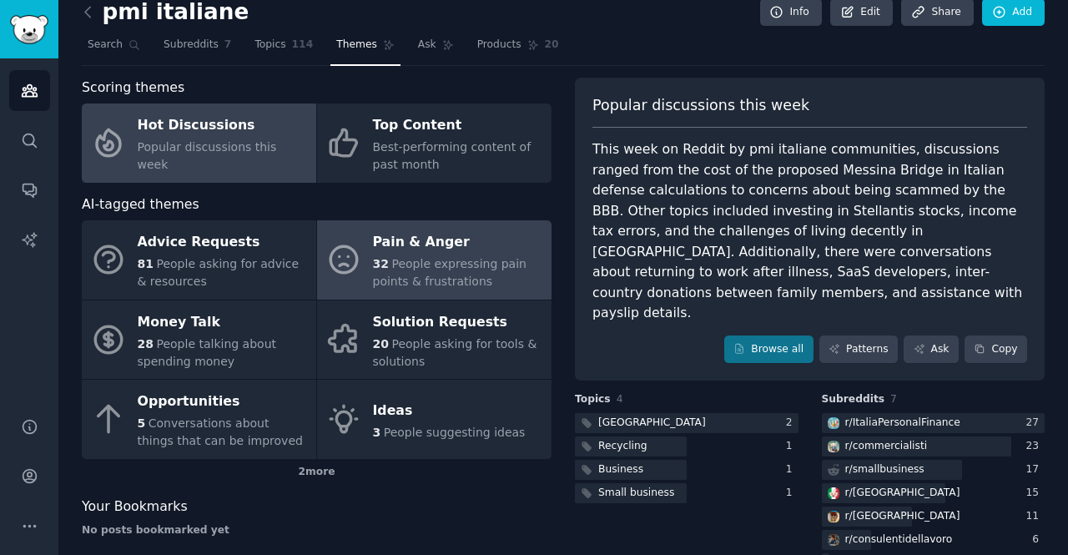
click at [466, 248] on div "Pain & Anger" at bounding box center [458, 242] width 170 height 27
